Goal: Transaction & Acquisition: Purchase product/service

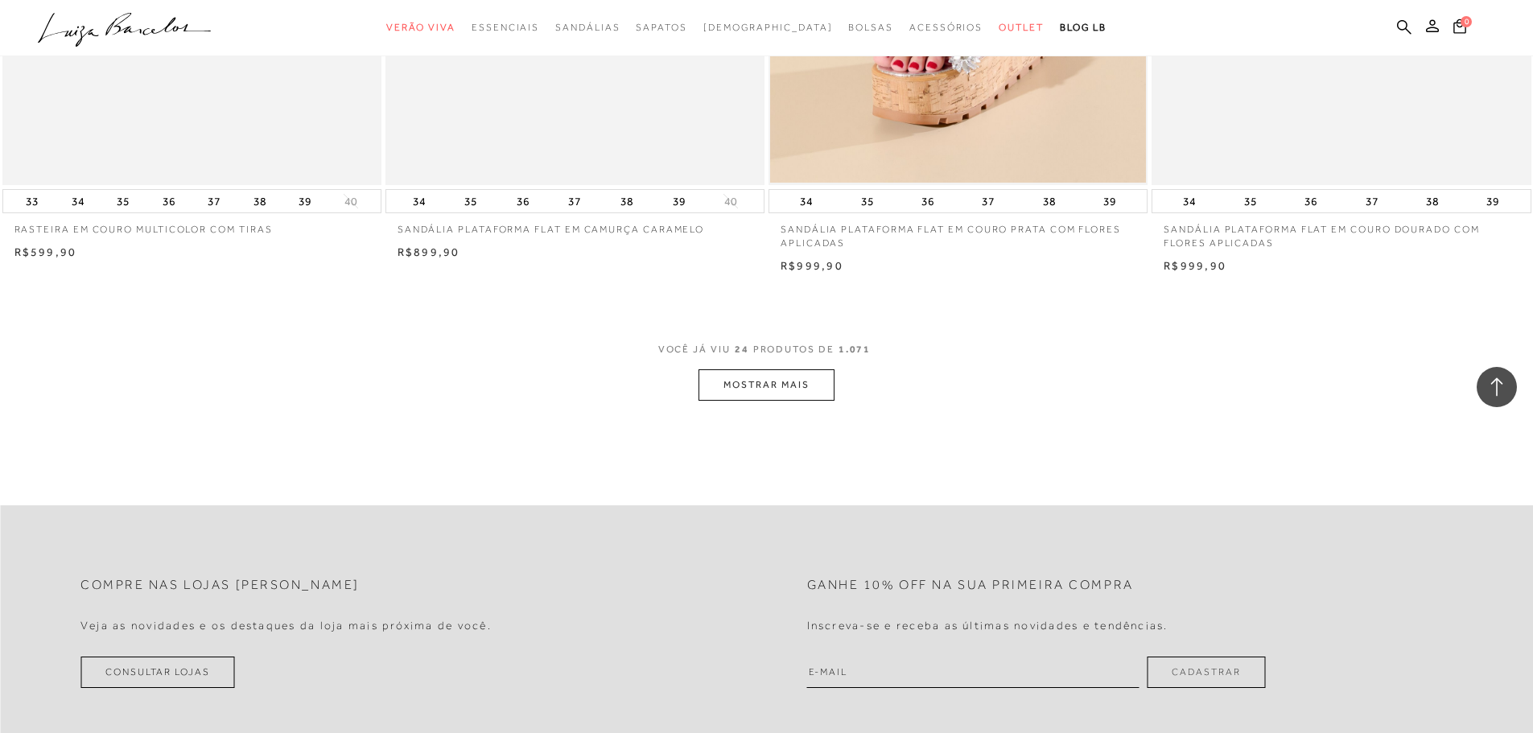
scroll to position [3943, 0]
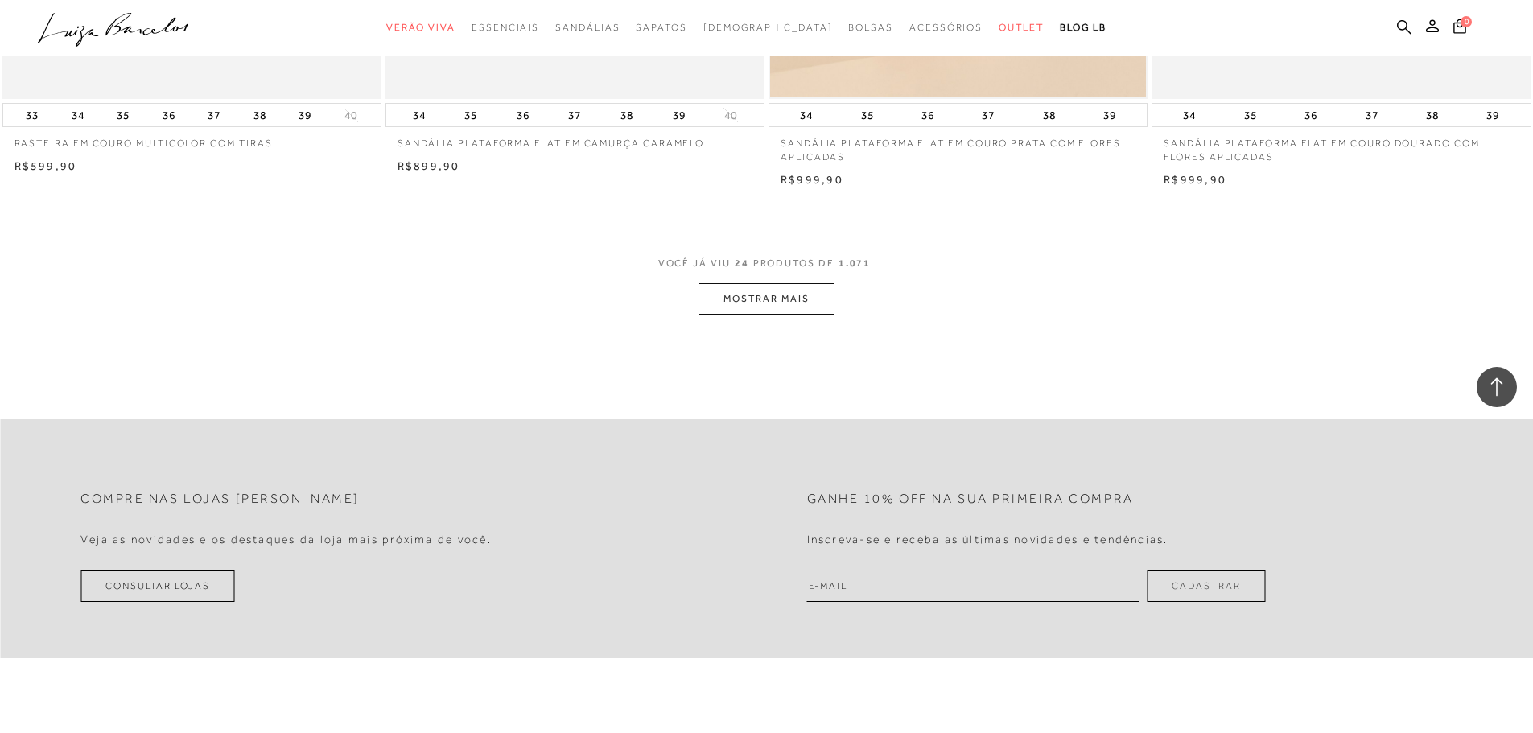
click at [743, 308] on button "MOSTRAR MAIS" at bounding box center [765, 298] width 135 height 31
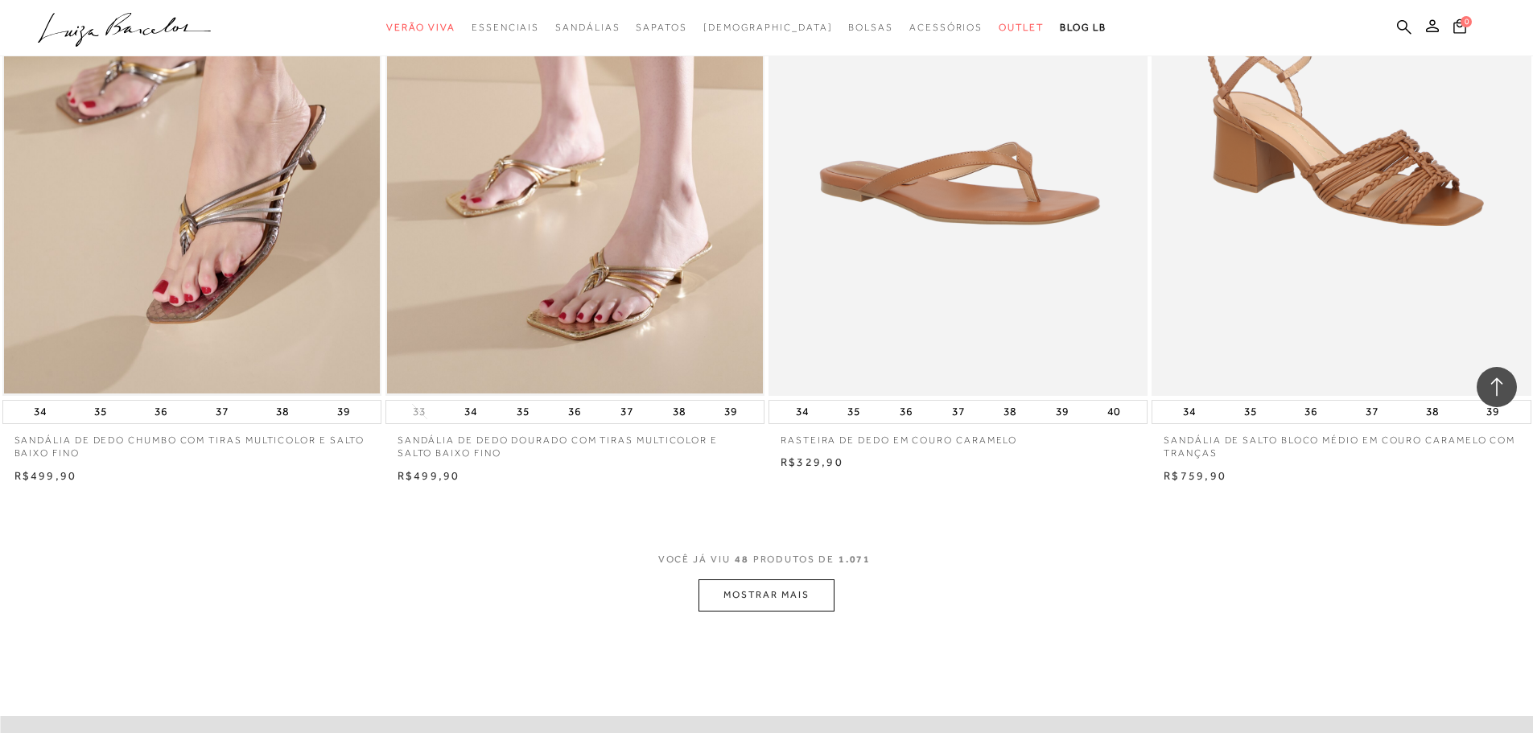
scroll to position [7725, 0]
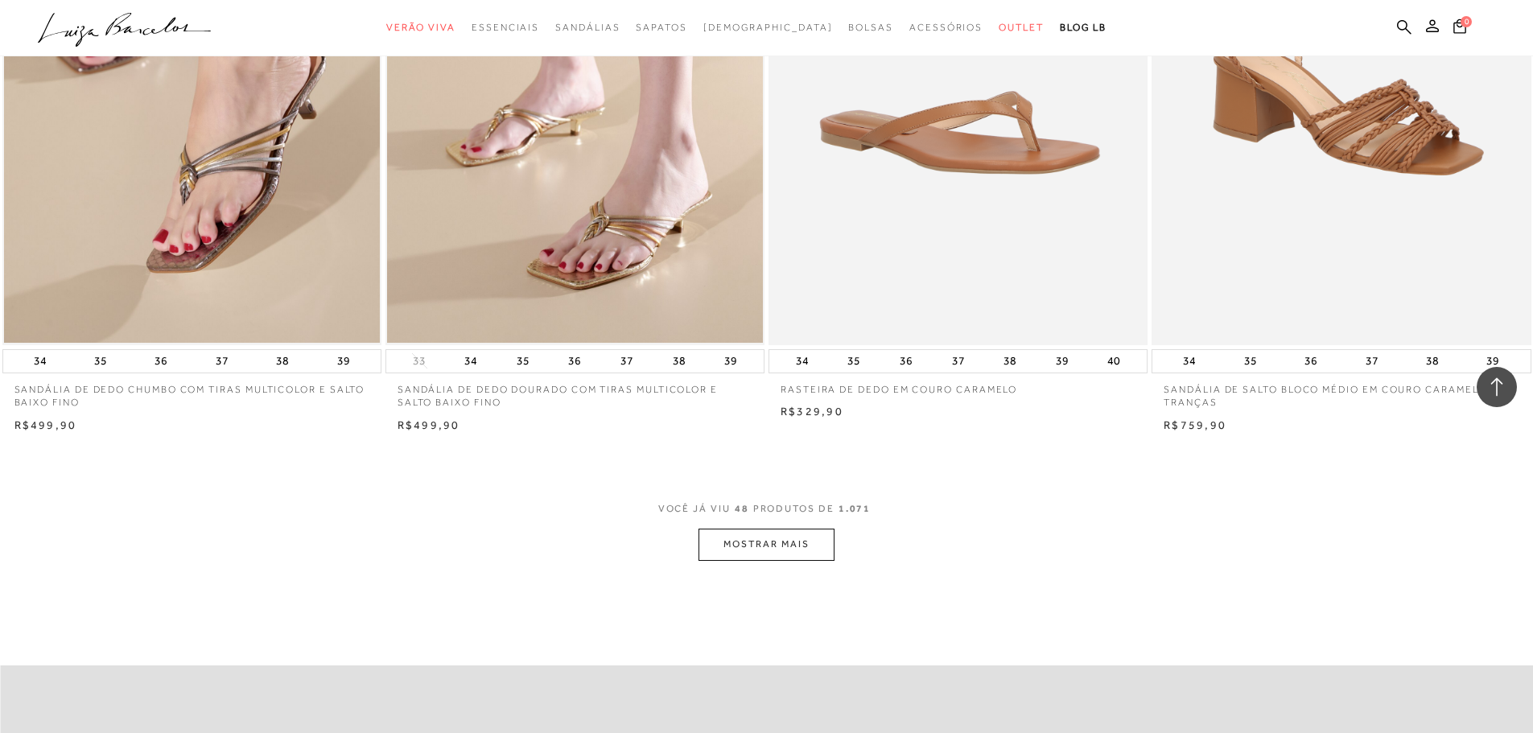
click at [749, 560] on button "MOSTRAR MAIS" at bounding box center [765, 544] width 135 height 31
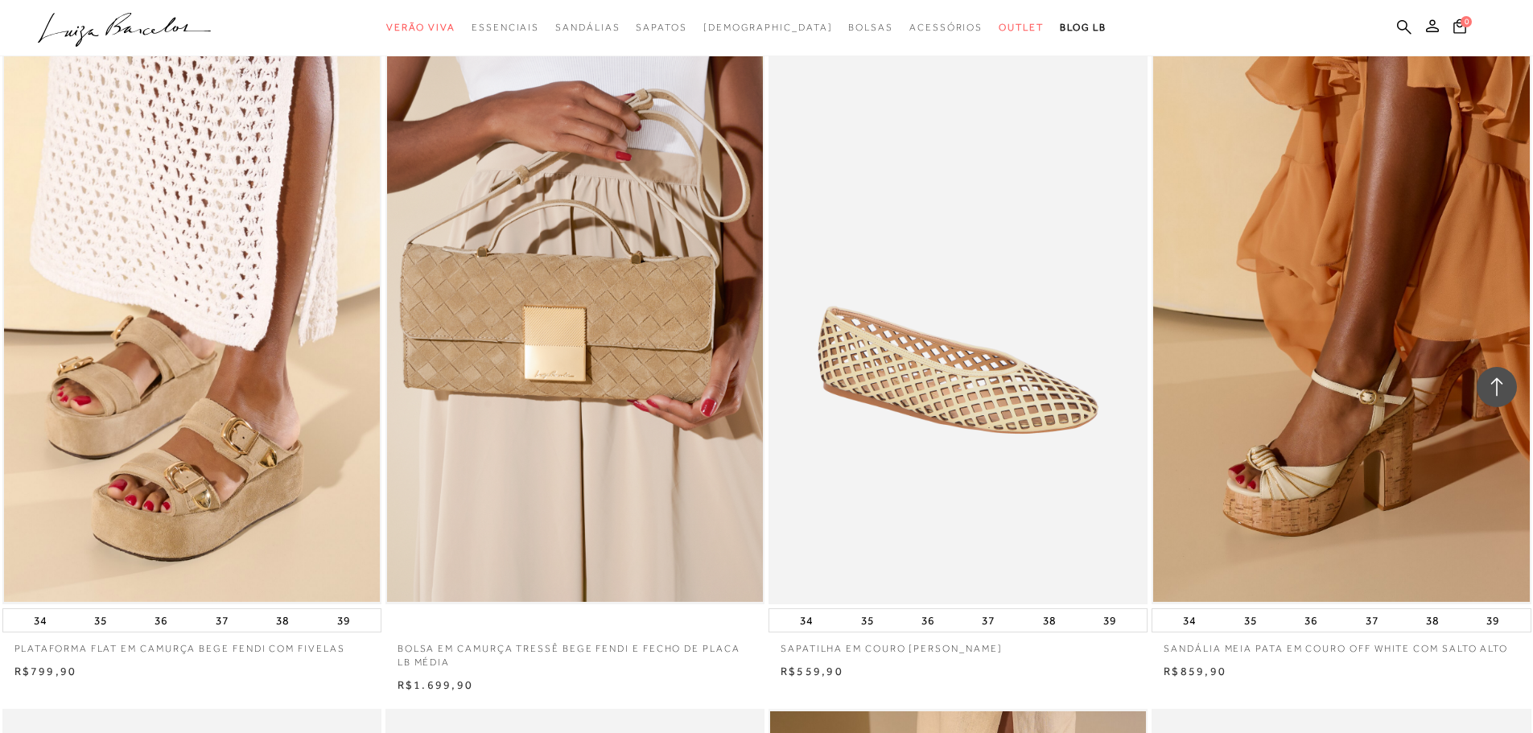
scroll to position [10863, 0]
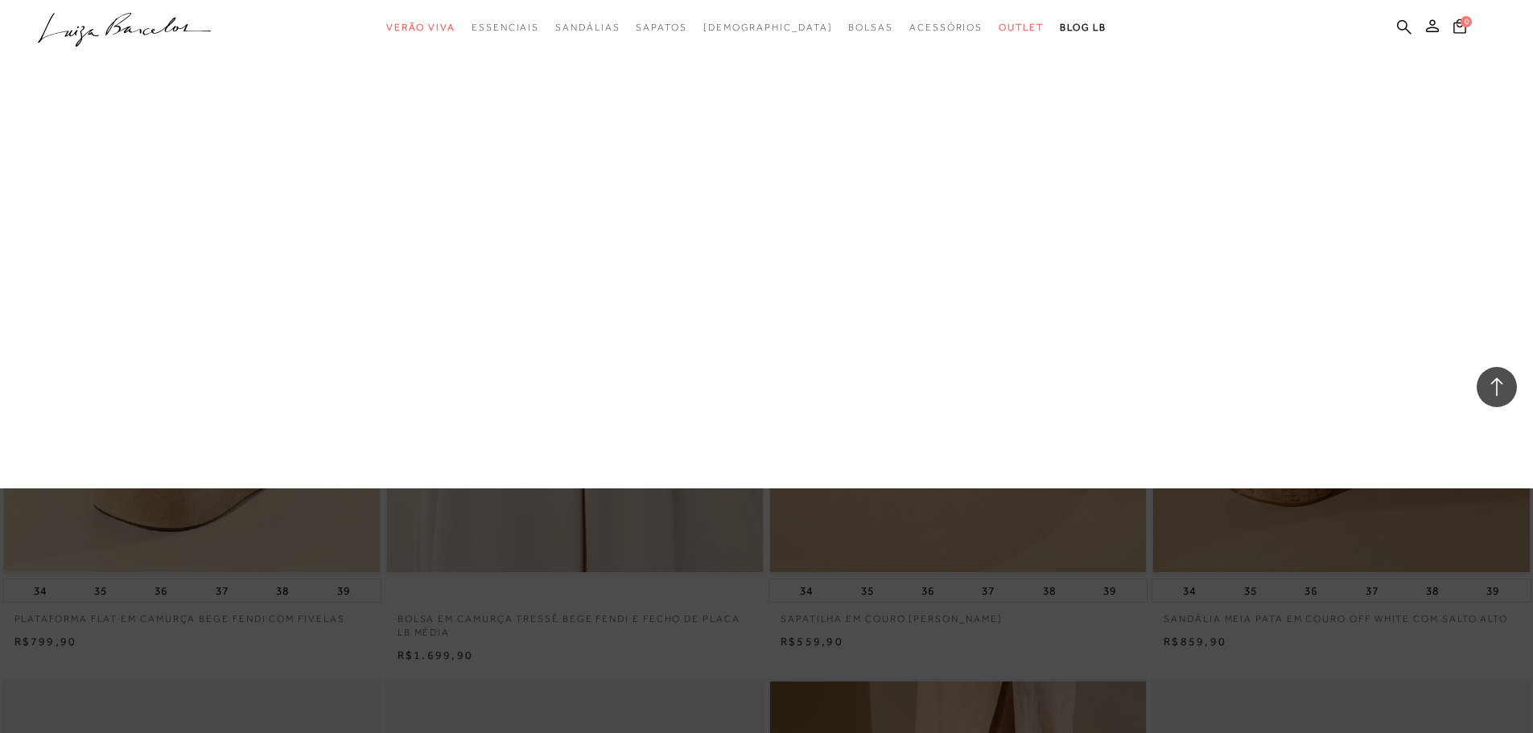
drag, startPoint x: 486, startPoint y: 339, endPoint x: 20, endPoint y: 347, distance: 466.0
click at [0, 0] on link "Mules" at bounding box center [0, 0] width 0 height 0
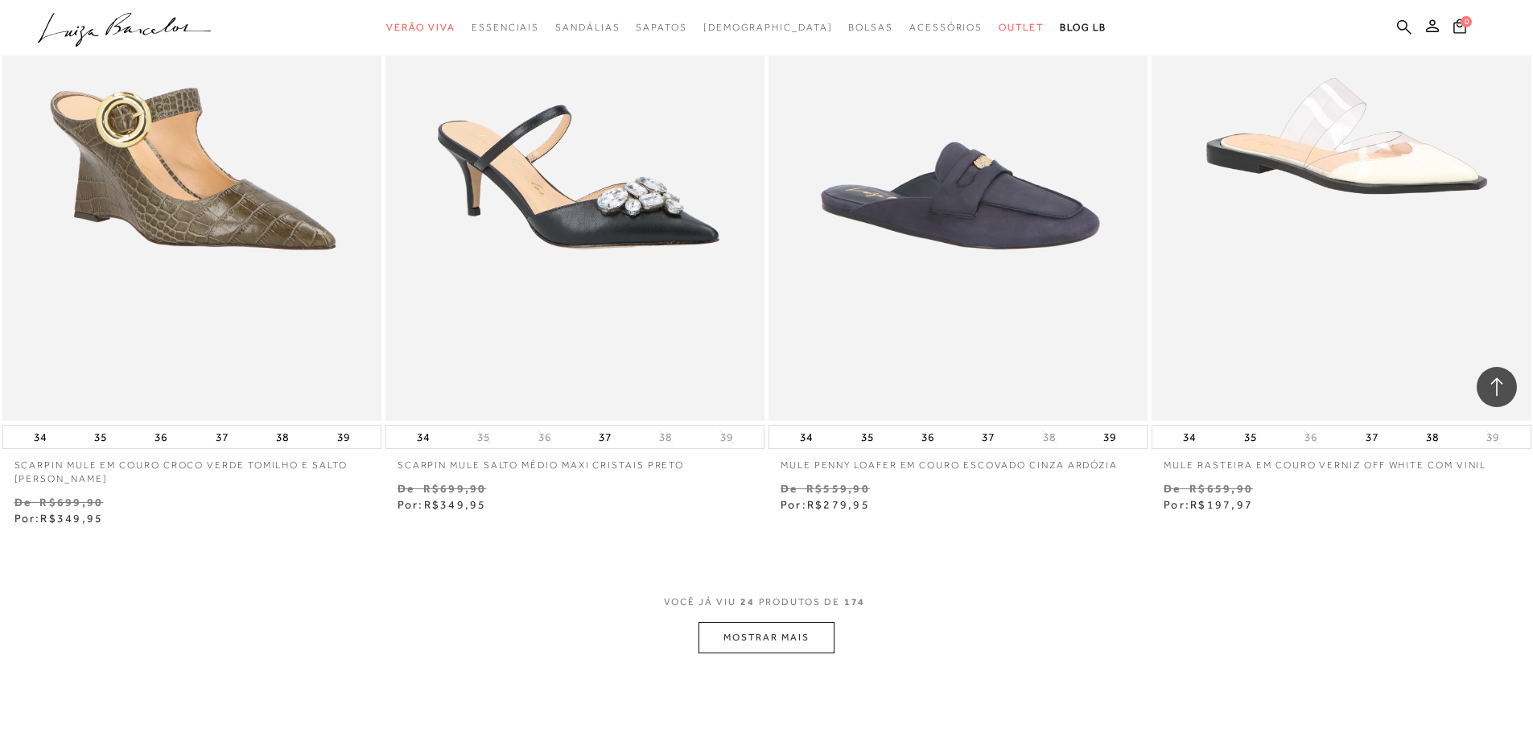
scroll to position [3862, 0]
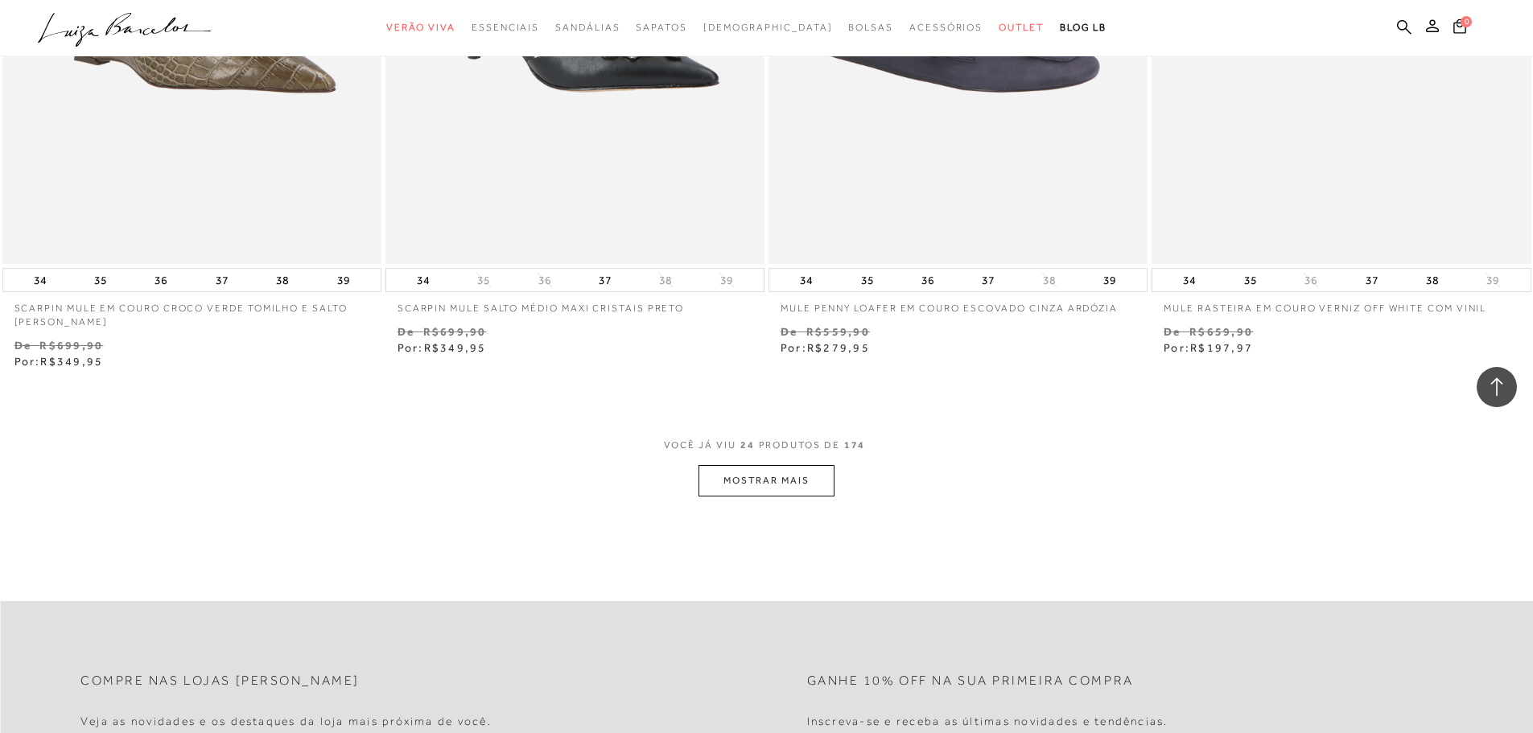
click at [756, 475] on button "MOSTRAR MAIS" at bounding box center [765, 480] width 135 height 31
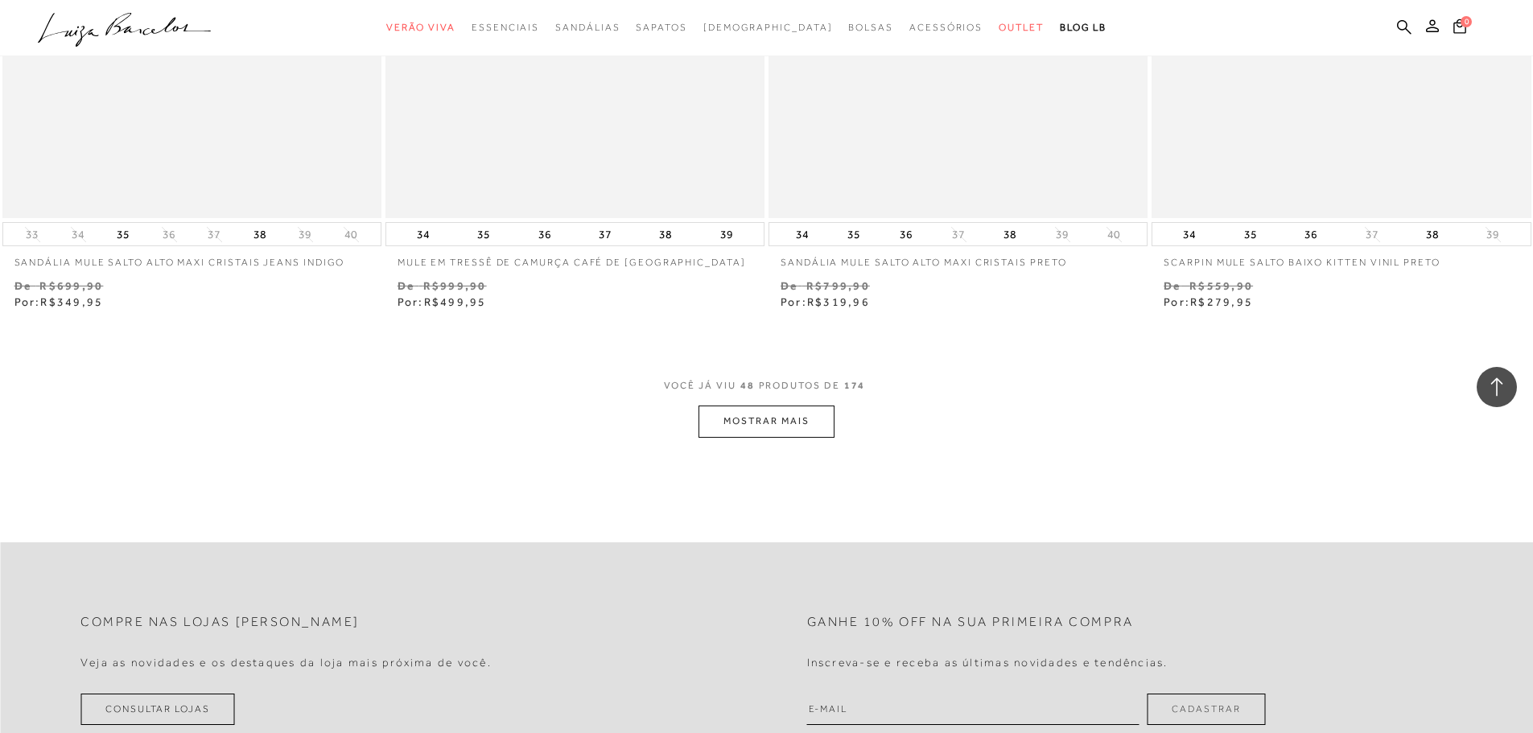
scroll to position [8207, 0]
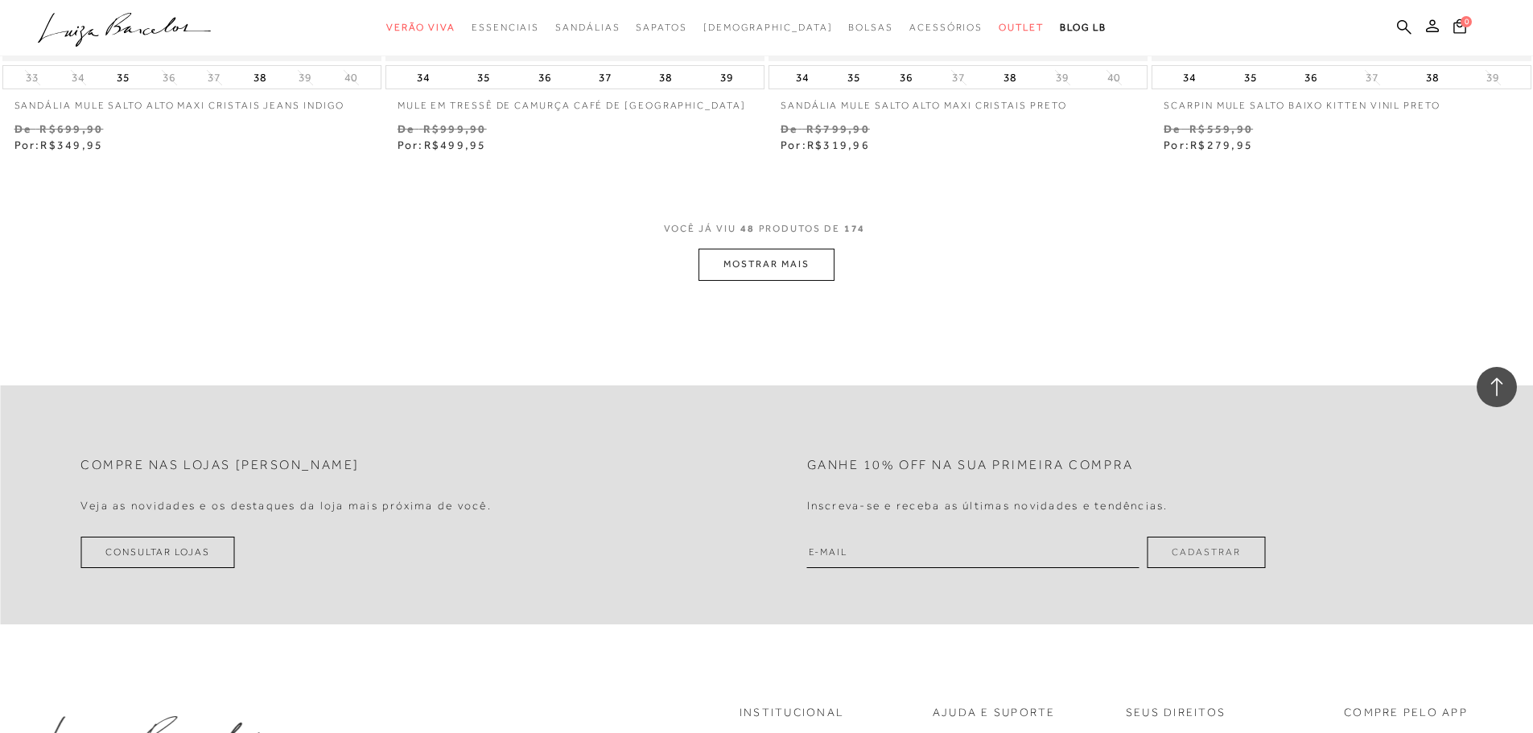
click at [777, 249] on button "MOSTRAR MAIS" at bounding box center [765, 264] width 135 height 31
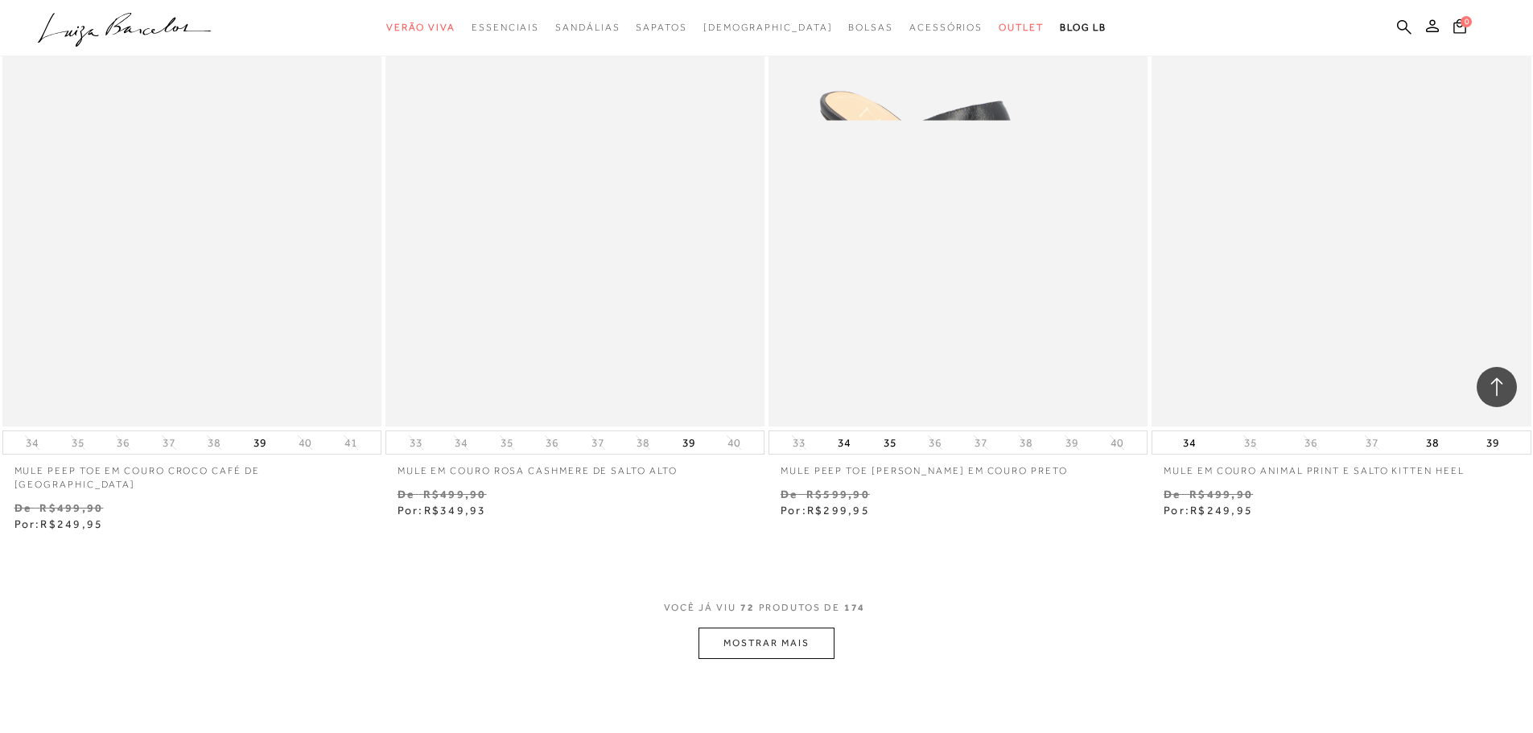
scroll to position [11989, 0]
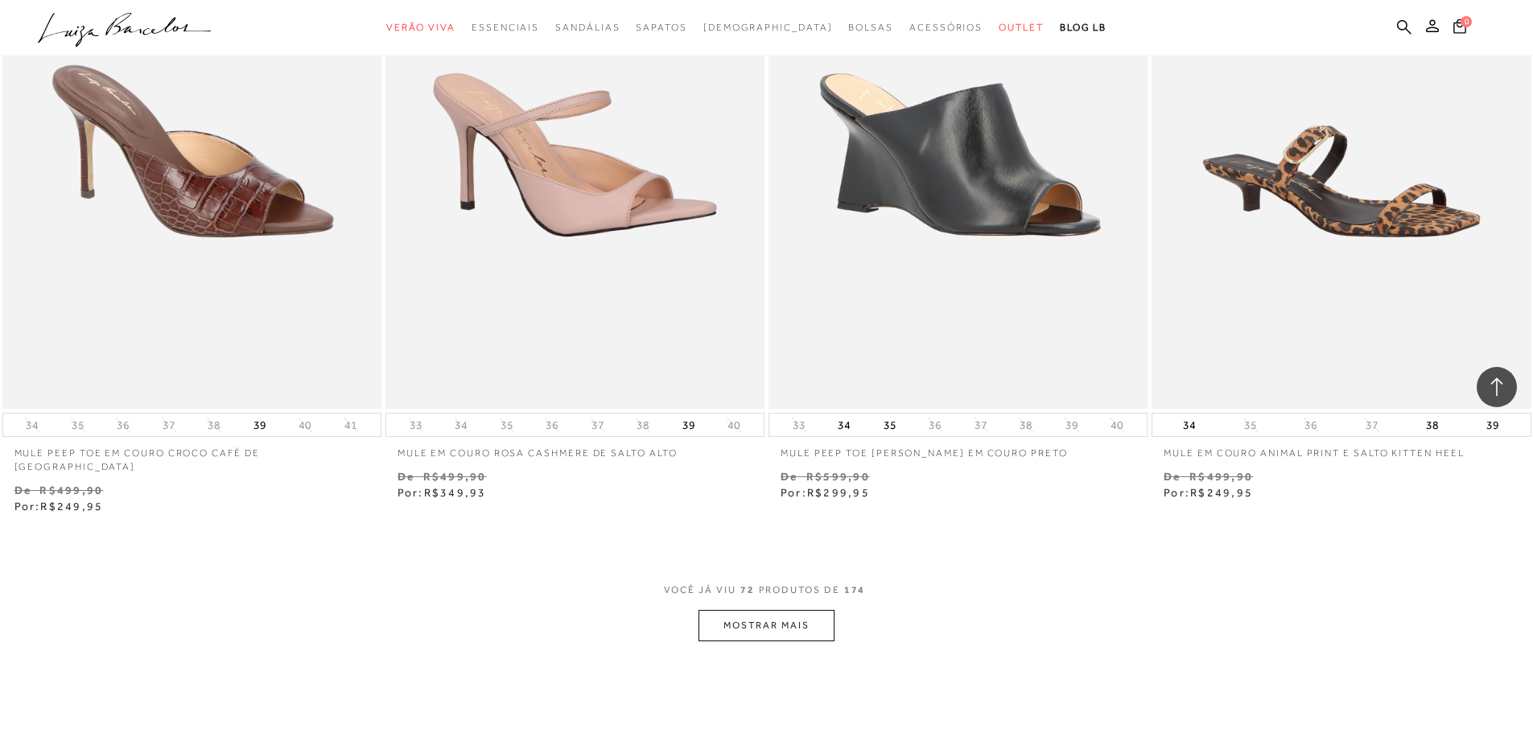
click at [698, 597] on div "VOCÊ JÁ VIU 72 PRODUTOS DE 174 MOSTRAR MAIS" at bounding box center [766, 611] width 1533 height 60
click at [812, 610] on button "MOSTRAR MAIS" at bounding box center [765, 625] width 135 height 31
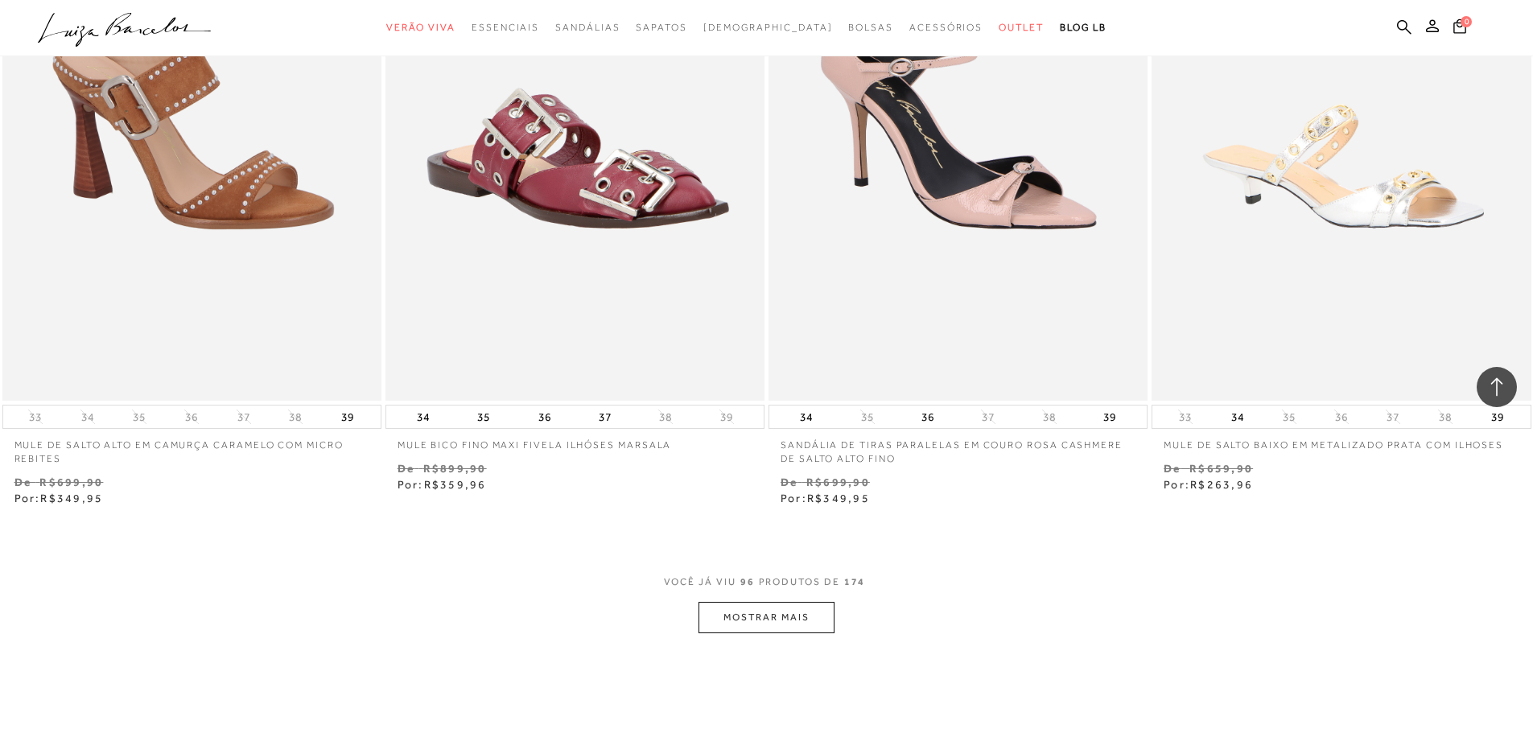
scroll to position [16173, 0]
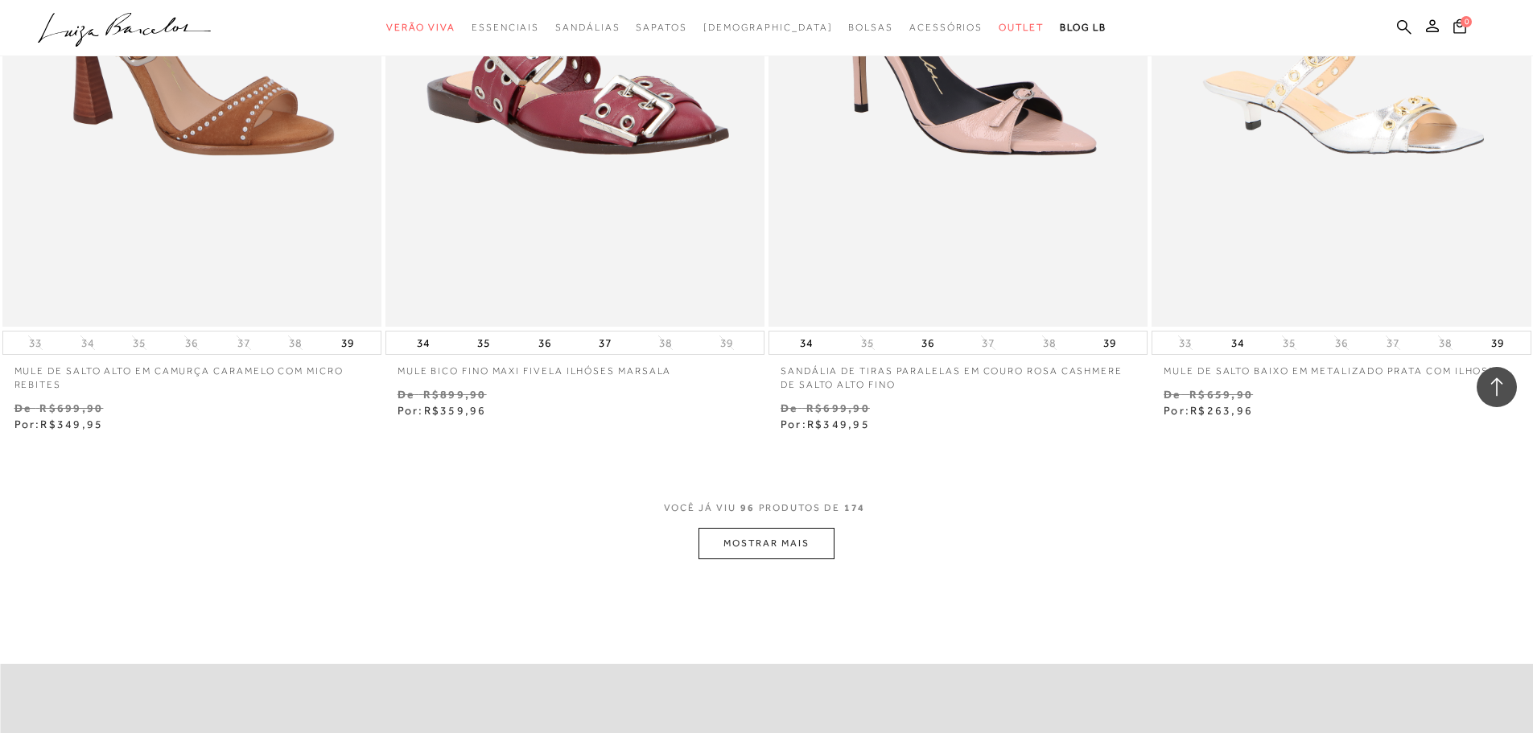
click at [805, 528] on button "MOSTRAR MAIS" at bounding box center [765, 543] width 135 height 31
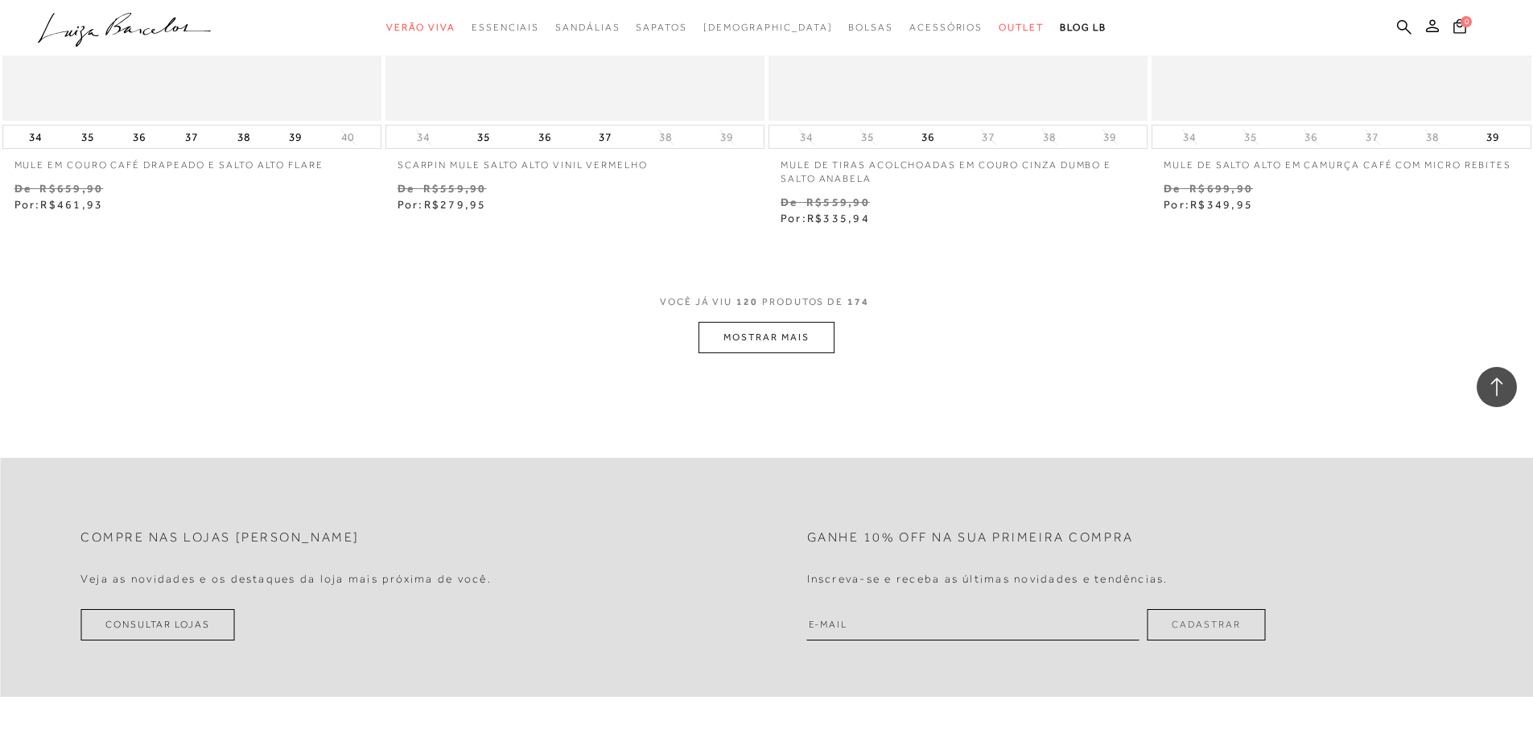
scroll to position [20599, 0]
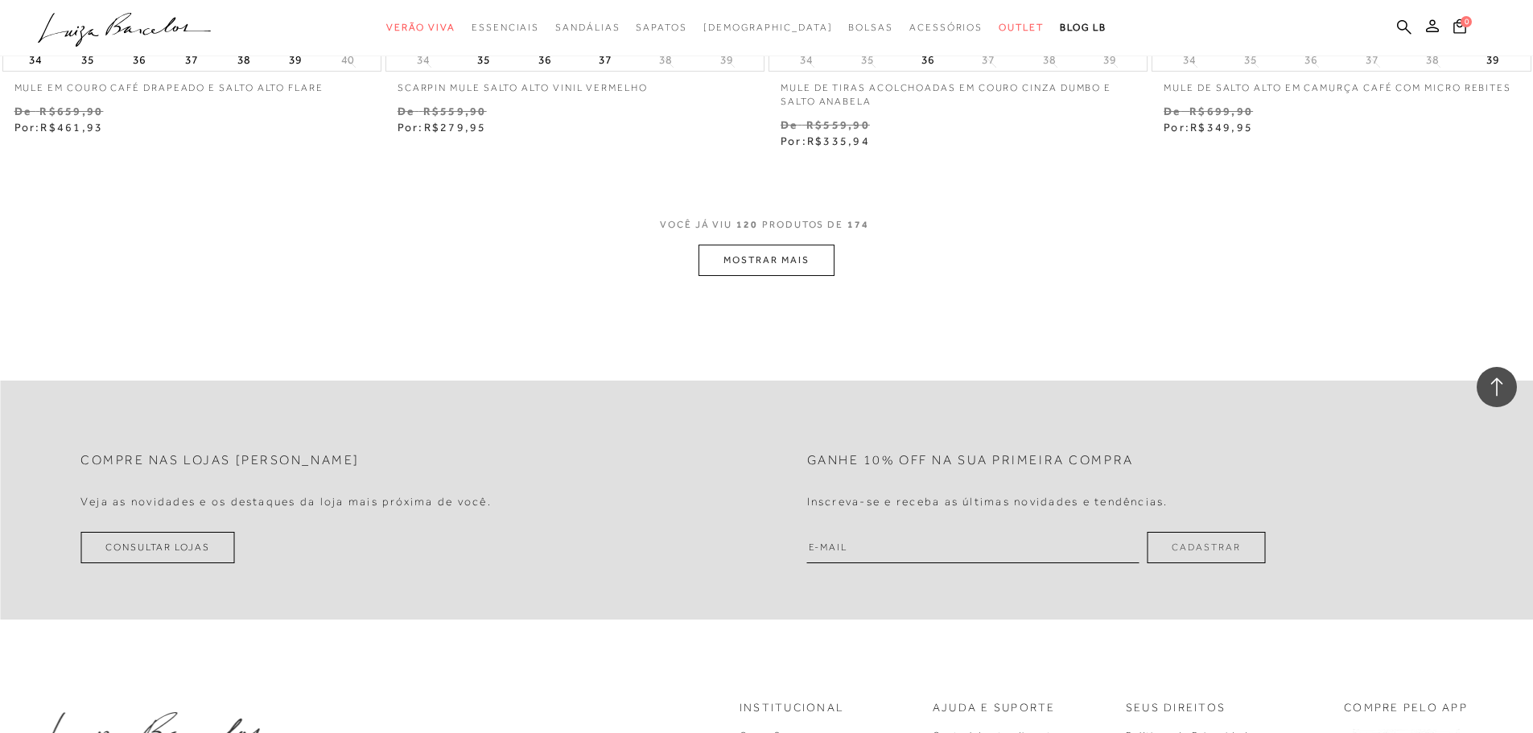
click at [760, 245] on button "MOSTRAR MAIS" at bounding box center [765, 260] width 135 height 31
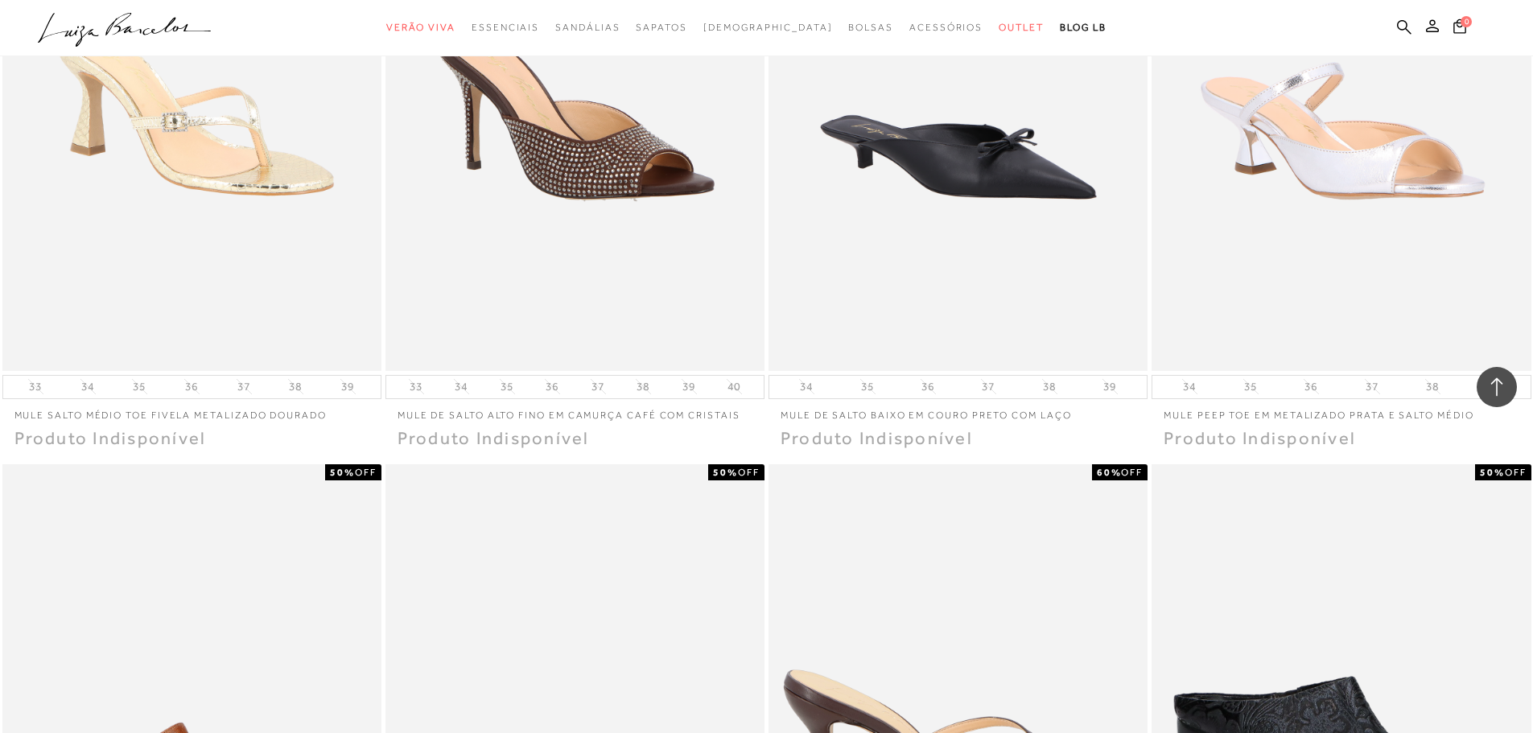
scroll to position [21967, 0]
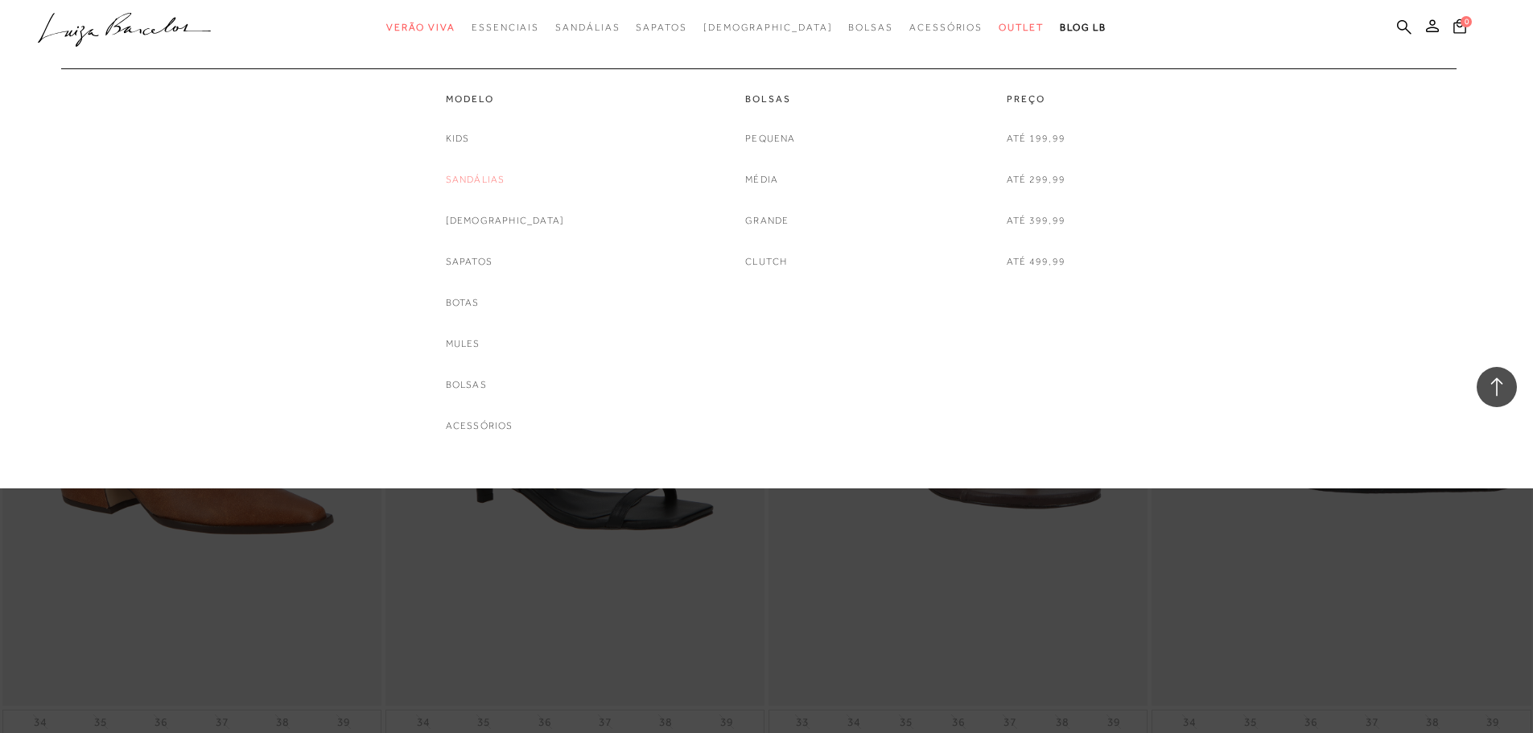
click at [476, 179] on link "Sandálias" at bounding box center [476, 179] width 60 height 17
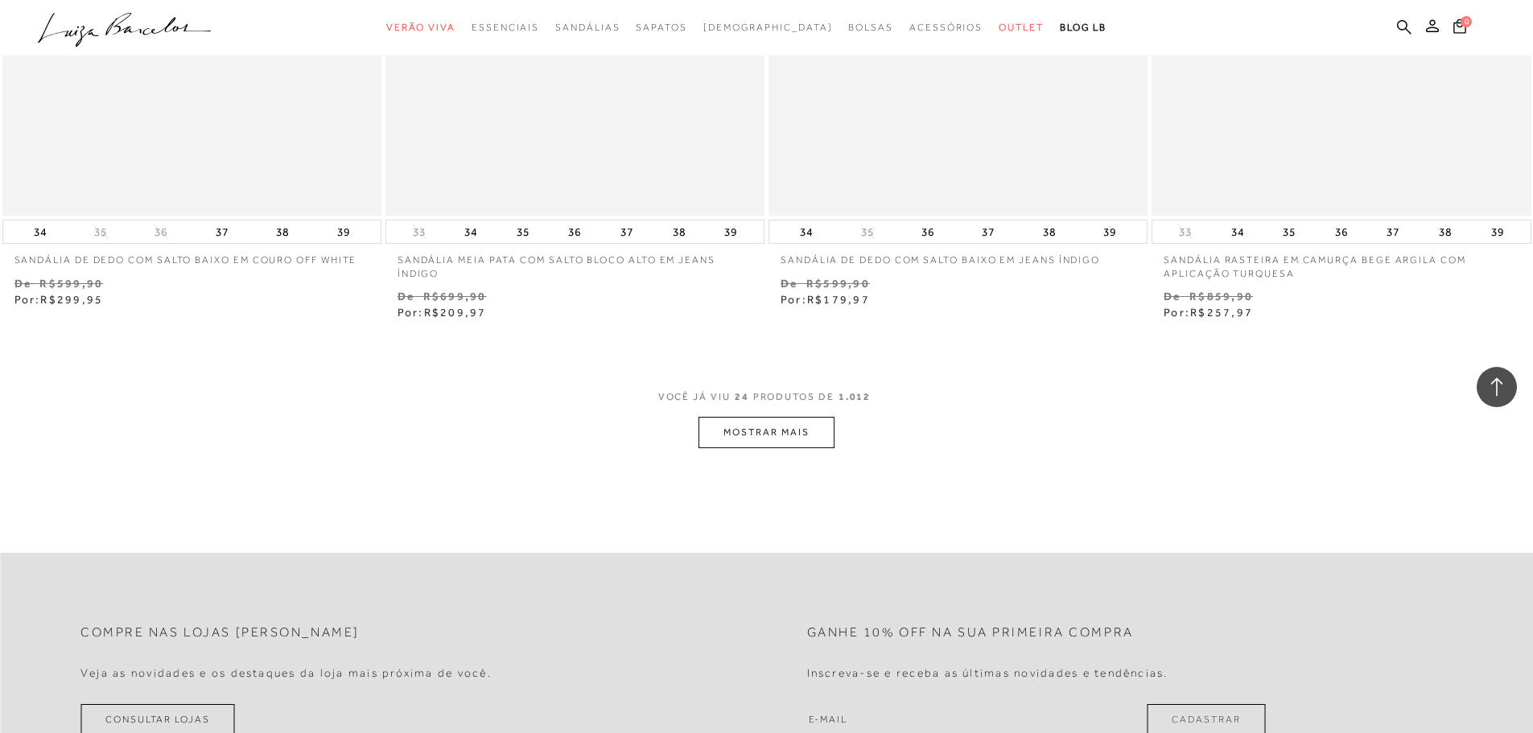
scroll to position [3943, 0]
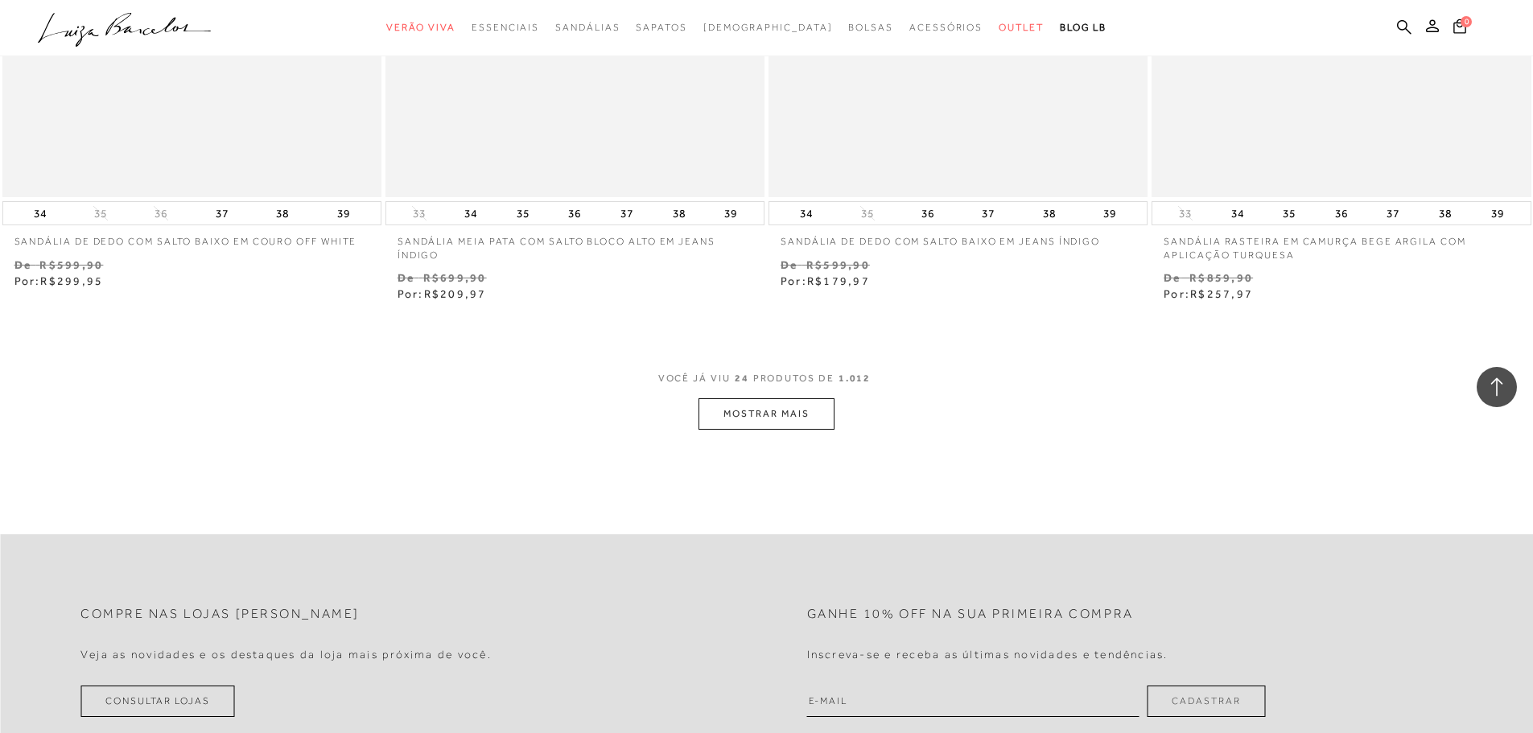
click at [768, 415] on button "MOSTRAR MAIS" at bounding box center [765, 413] width 135 height 31
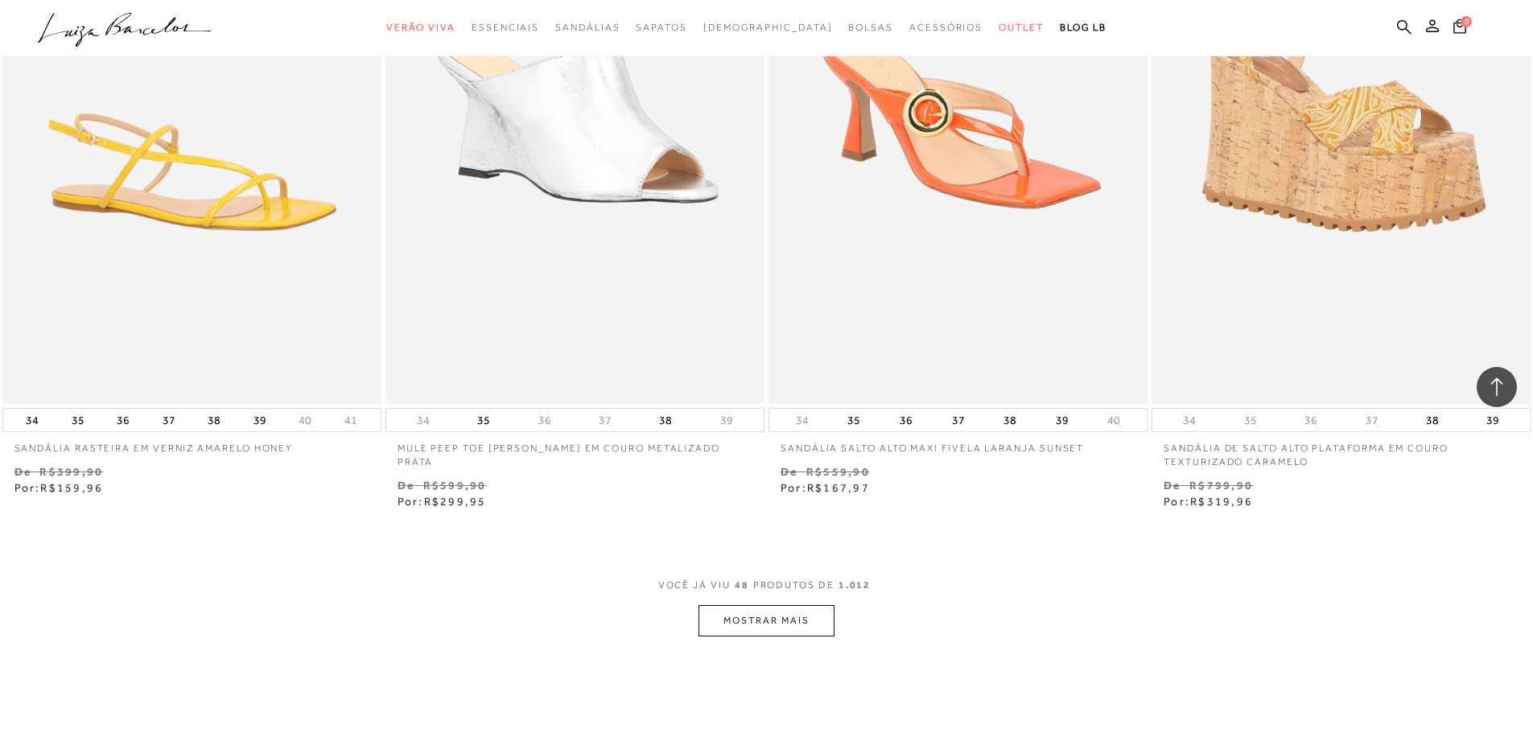
scroll to position [7966, 0]
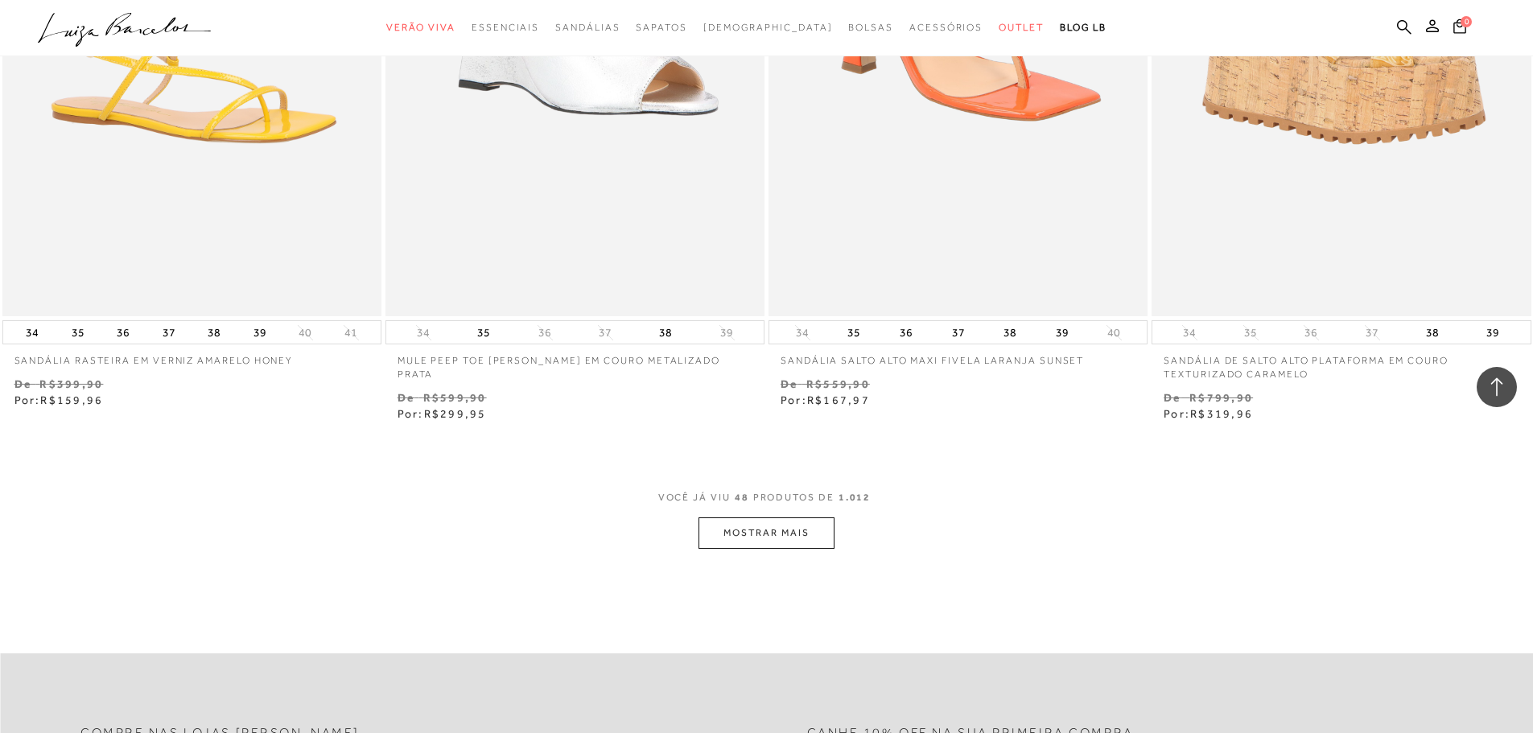
click at [725, 519] on button "MOSTRAR MAIS" at bounding box center [765, 532] width 135 height 31
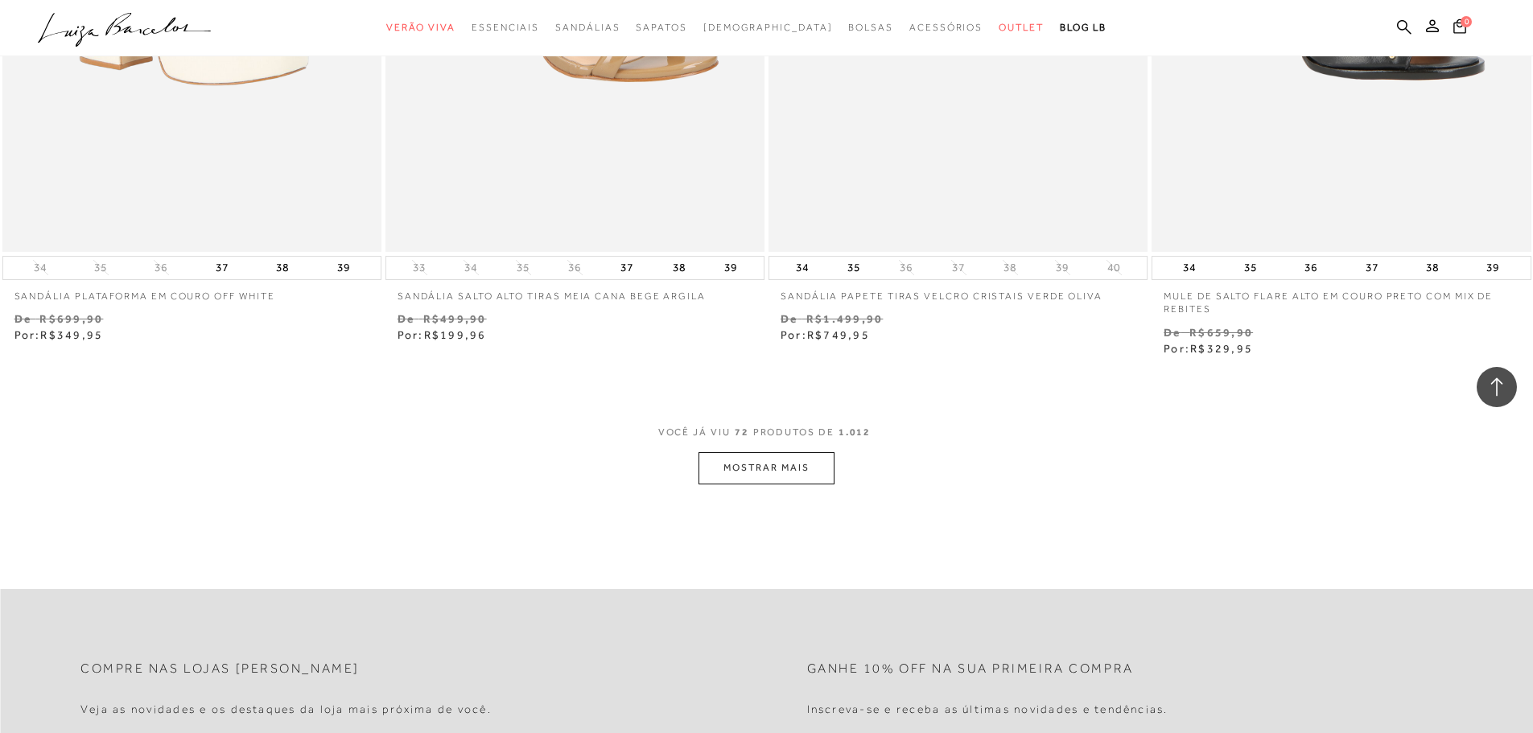
scroll to position [12231, 0]
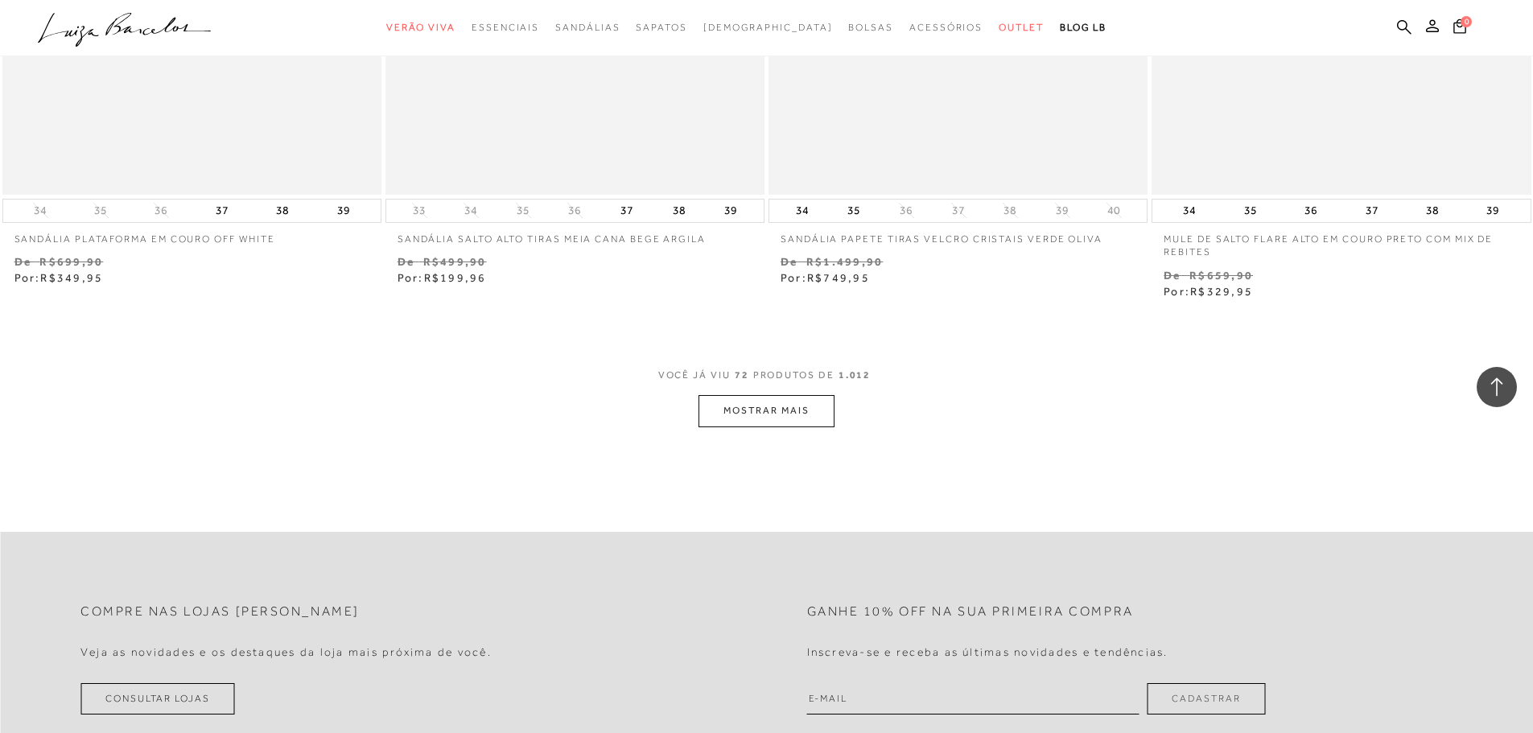
click at [814, 418] on button "MOSTRAR MAIS" at bounding box center [765, 410] width 135 height 31
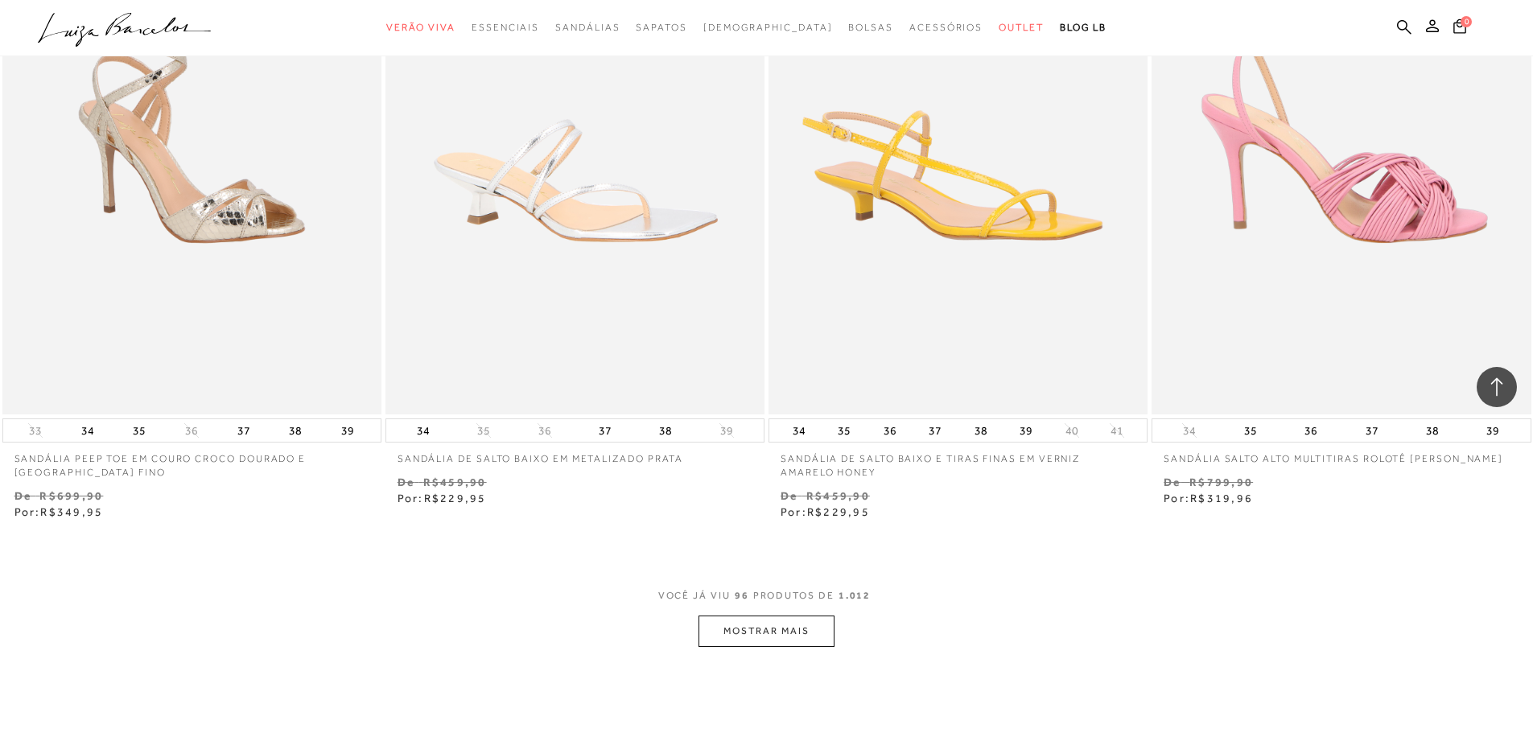
scroll to position [16173, 0]
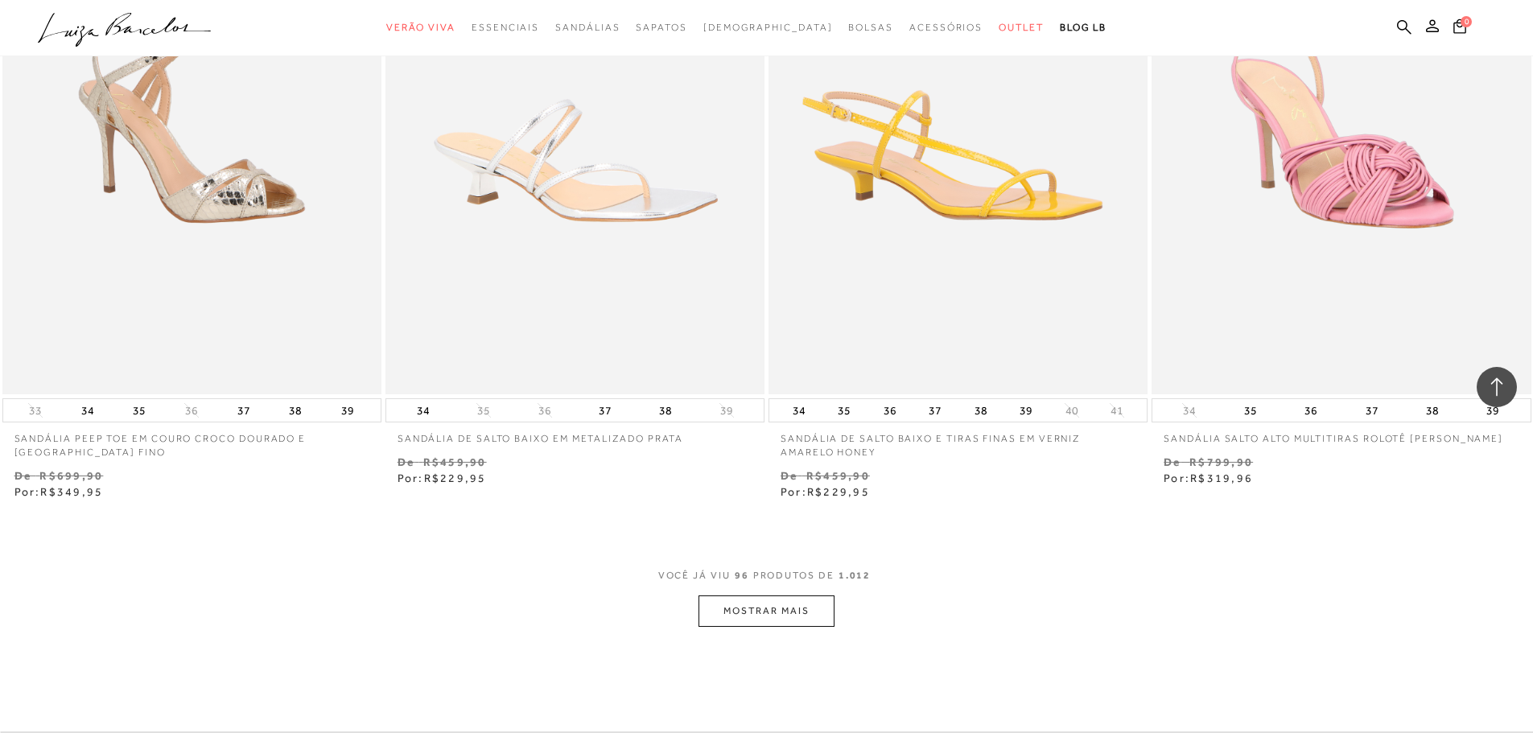
click at [723, 595] on button "MOSTRAR MAIS" at bounding box center [765, 610] width 135 height 31
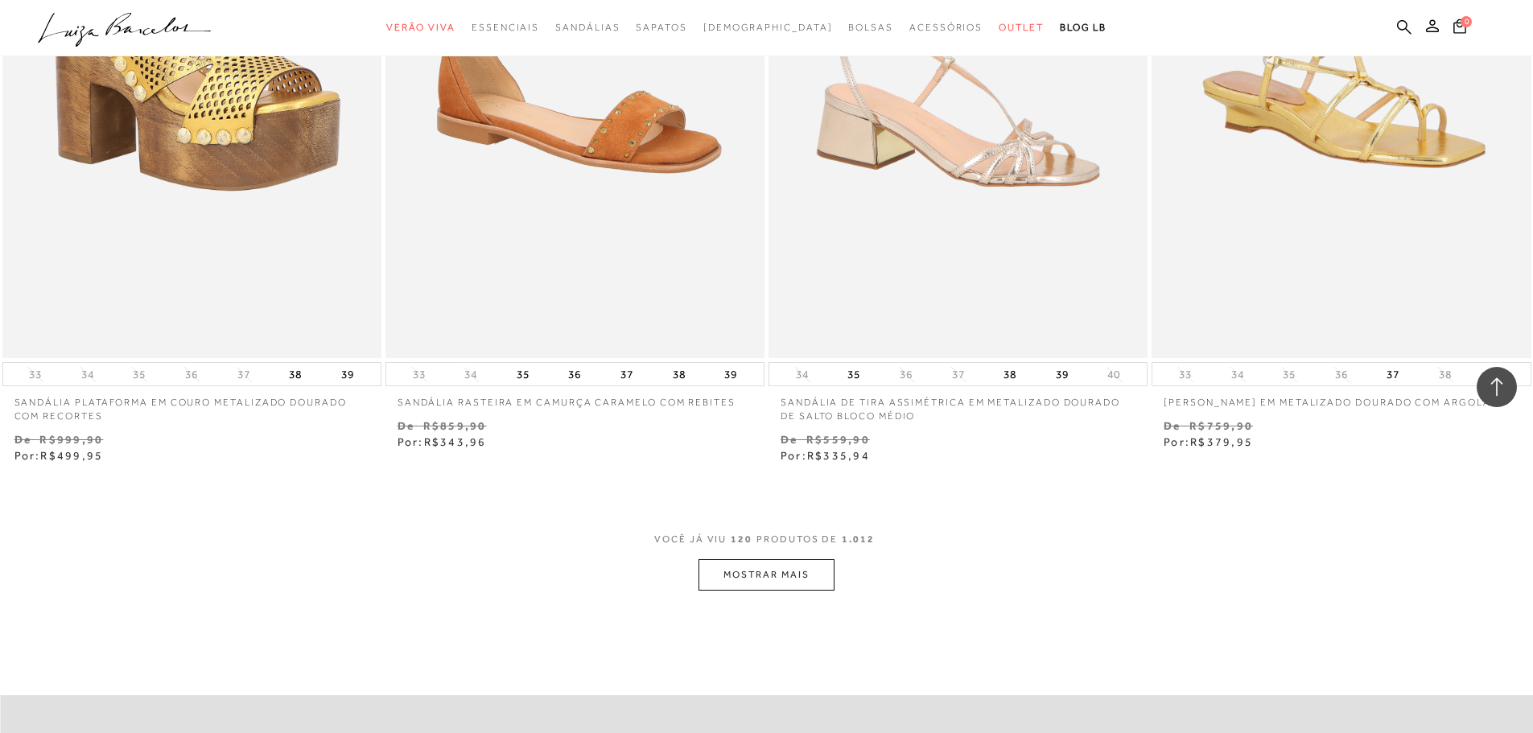
scroll to position [20438, 0]
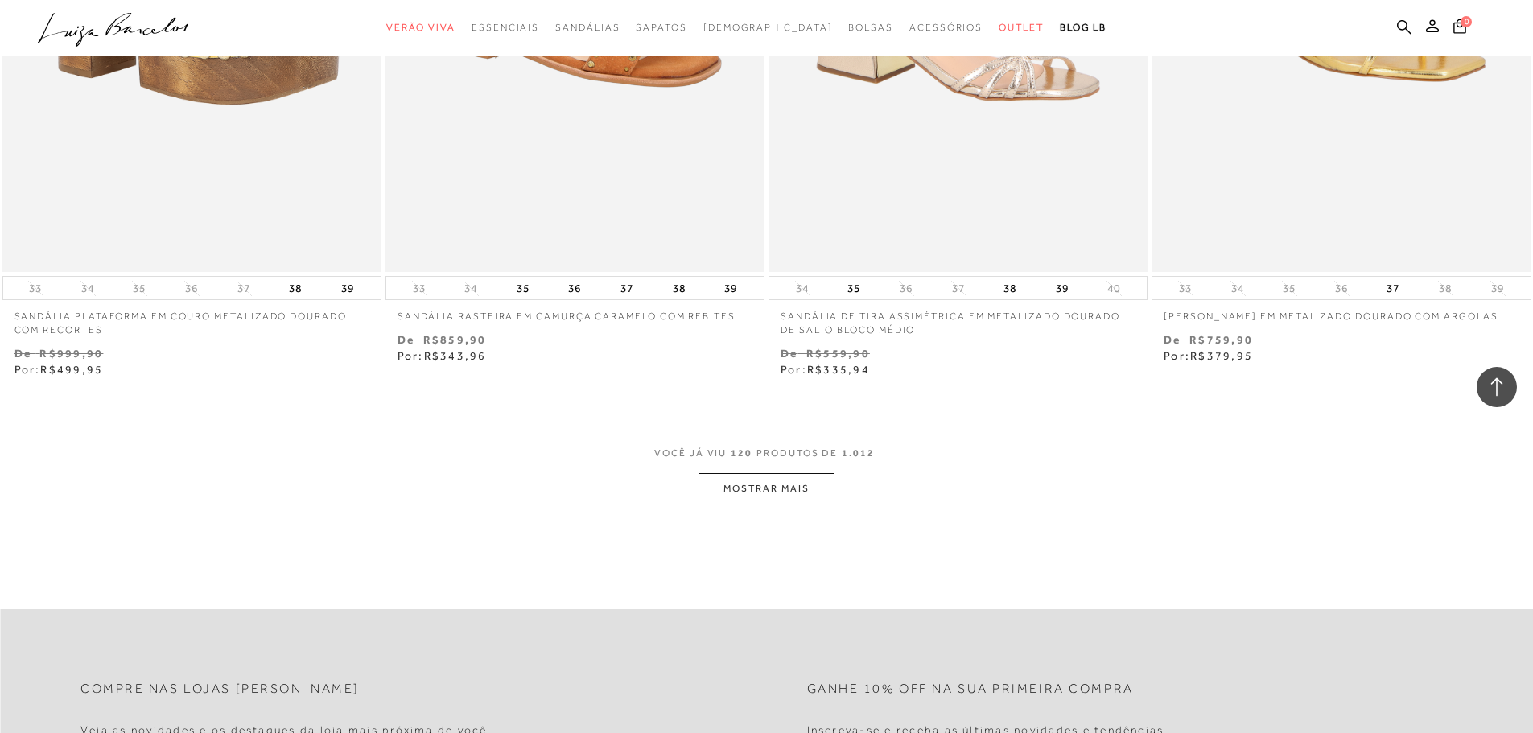
click at [801, 476] on button "MOSTRAR MAIS" at bounding box center [765, 488] width 135 height 31
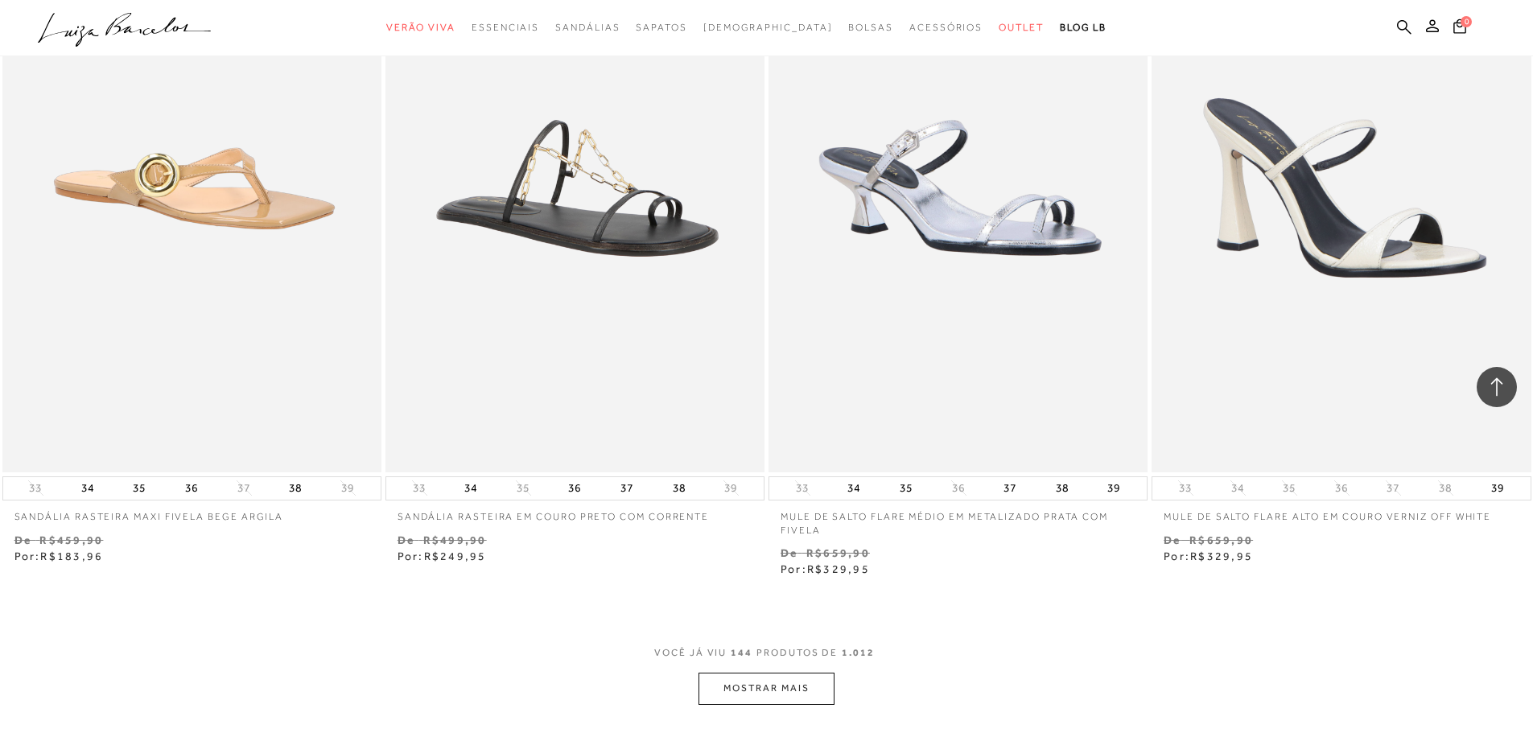
scroll to position [24703, 0]
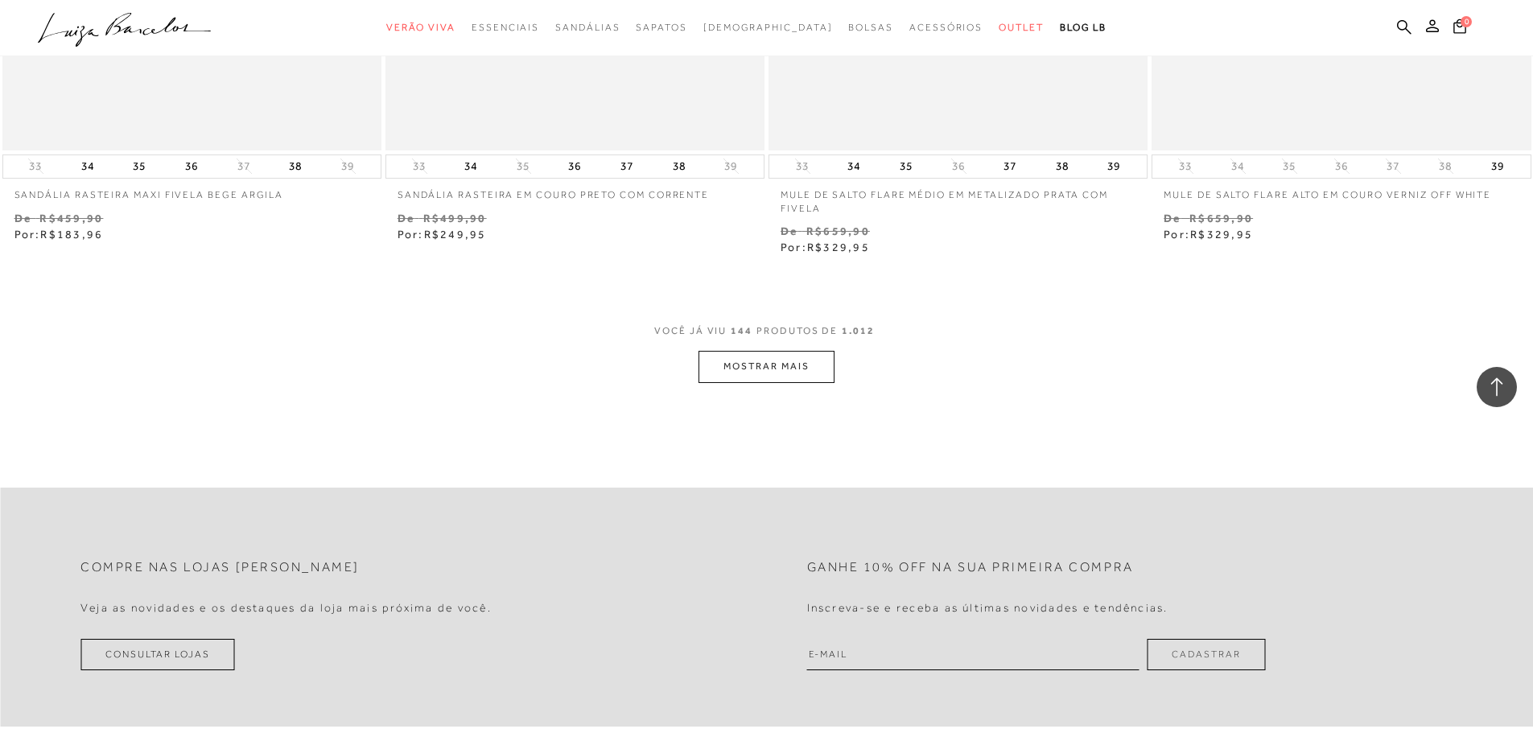
click at [792, 363] on button "MOSTRAR MAIS" at bounding box center [765, 366] width 135 height 31
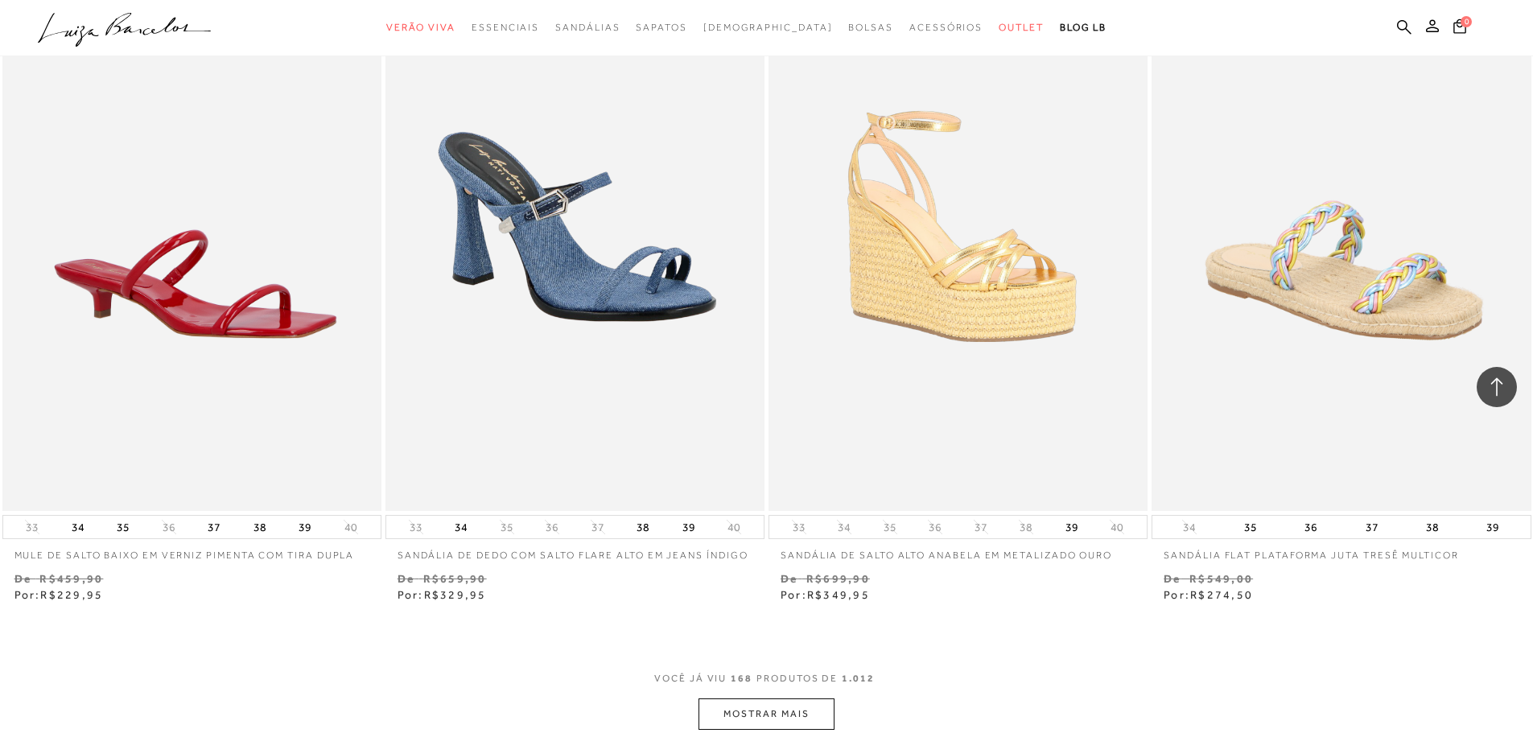
scroll to position [28646, 0]
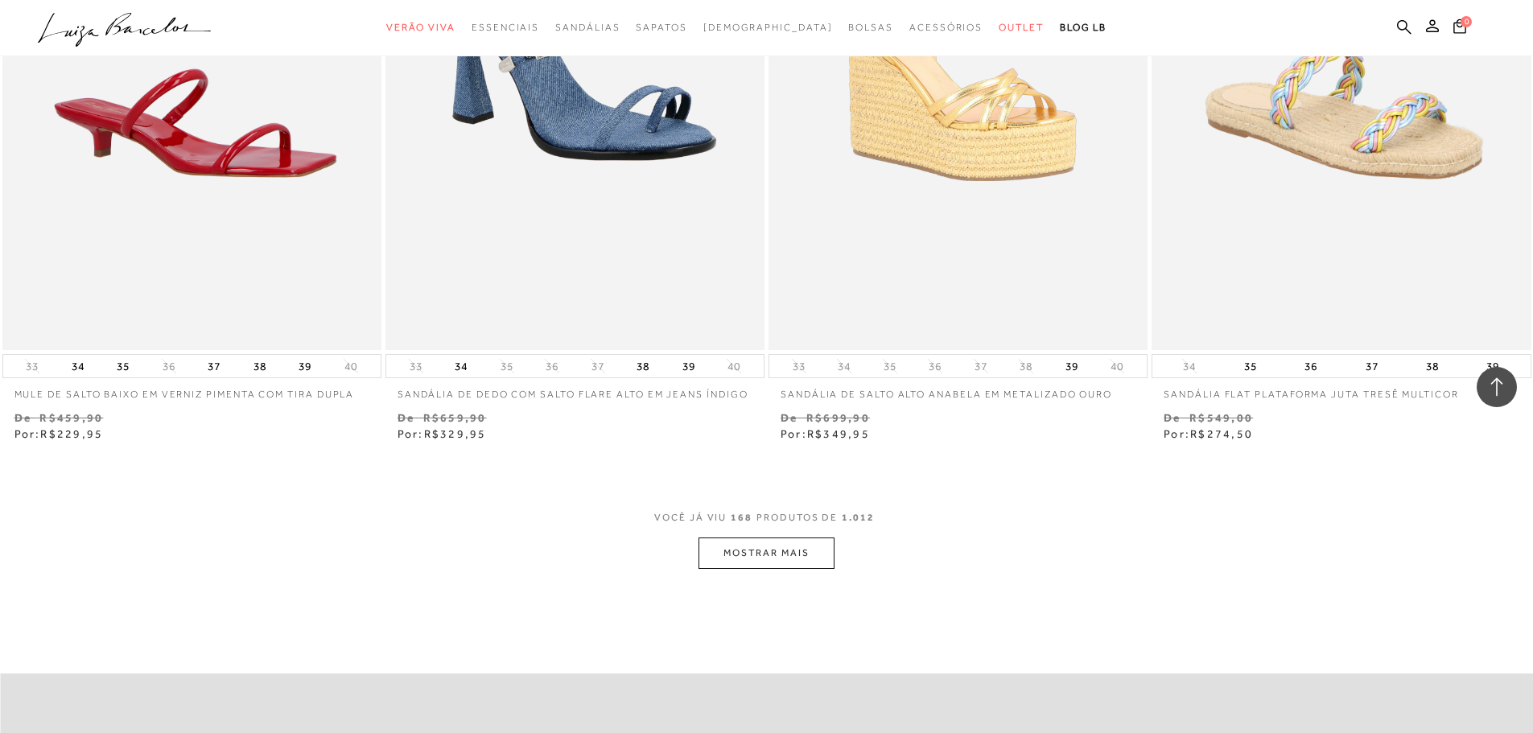
click at [777, 538] on button "MOSTRAR MAIS" at bounding box center [765, 553] width 135 height 31
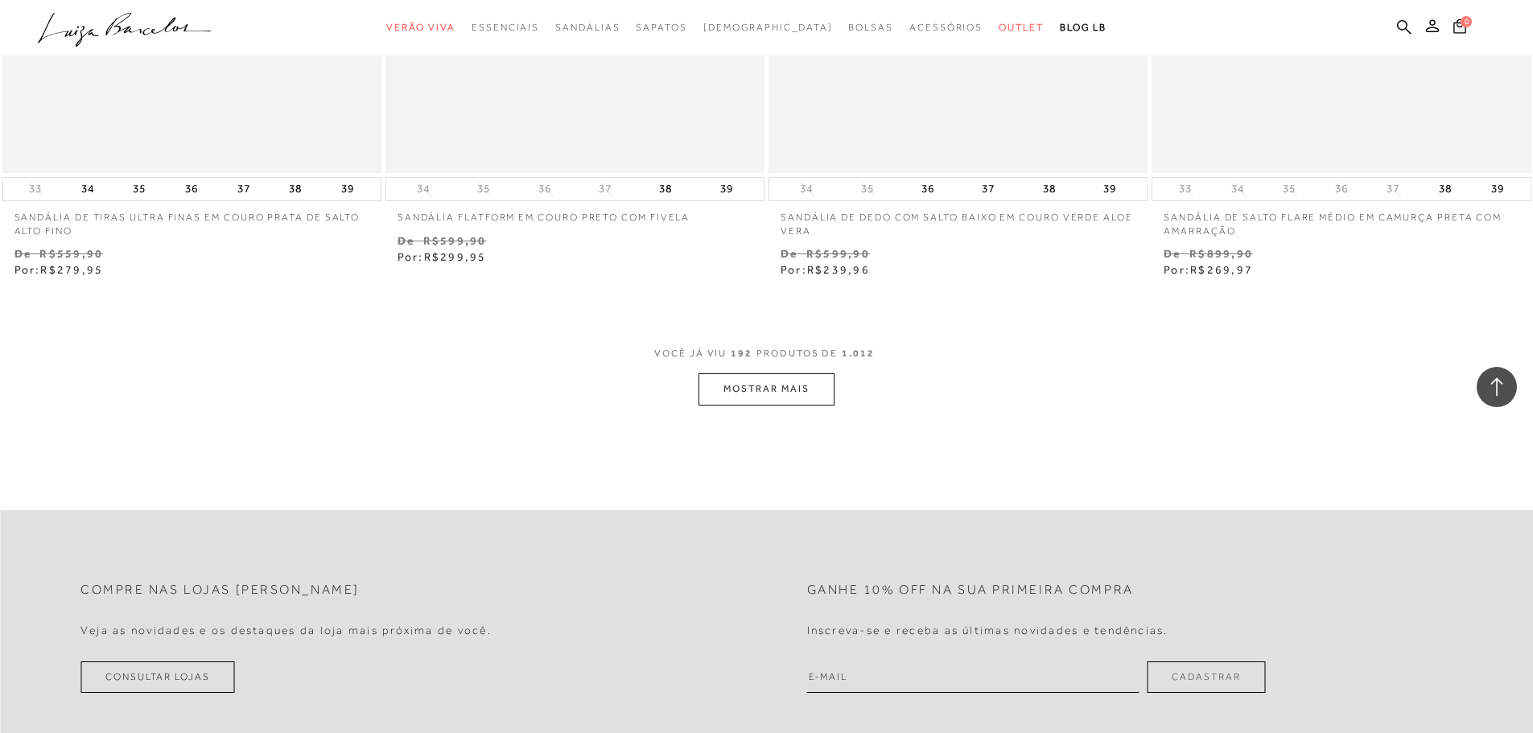
scroll to position [33152, 0]
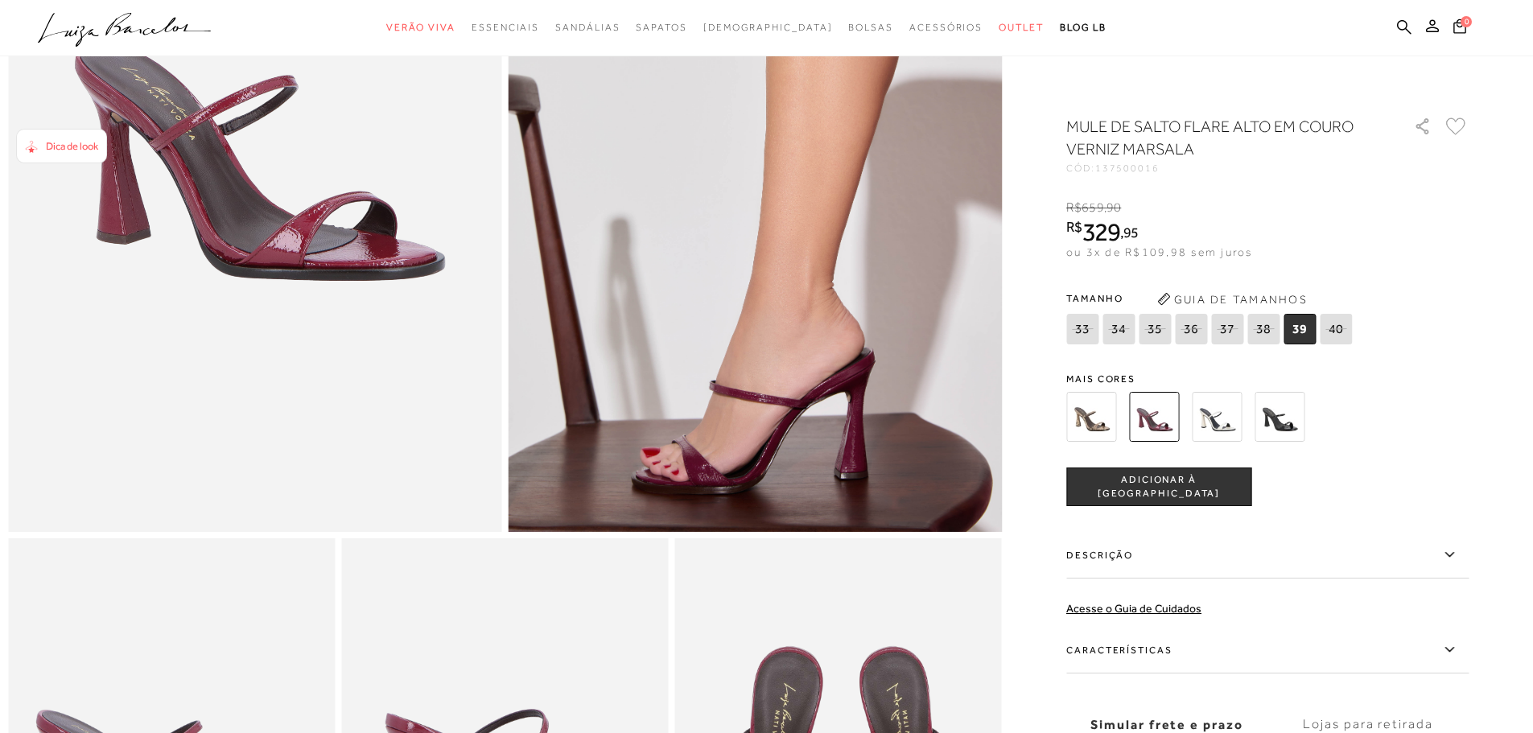
scroll to position [322, 0]
